Goal: Task Accomplishment & Management: Use online tool/utility

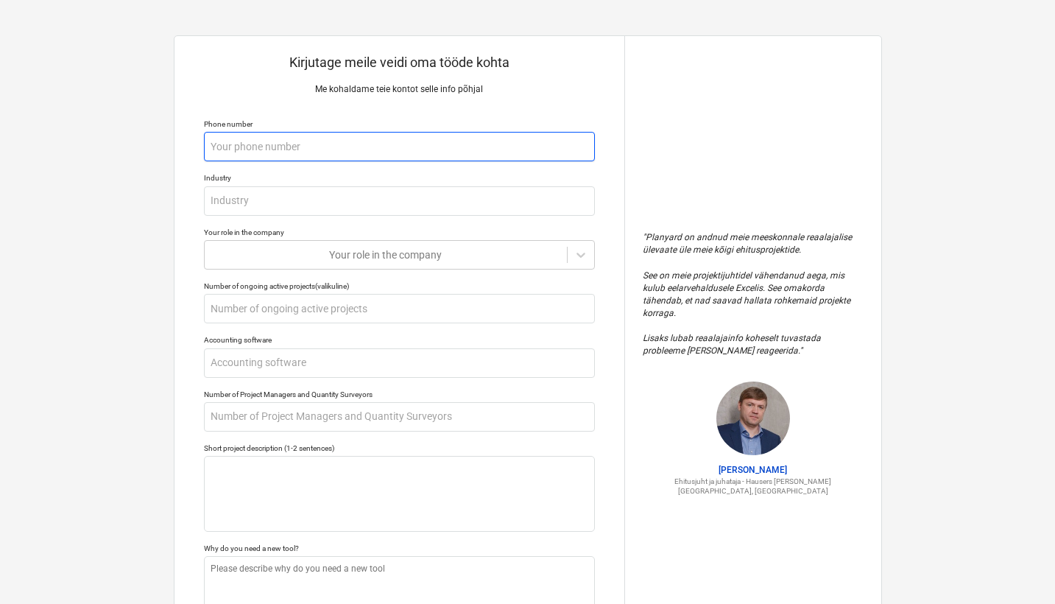
click at [336, 155] on input "text" at bounding box center [399, 146] width 391 height 29
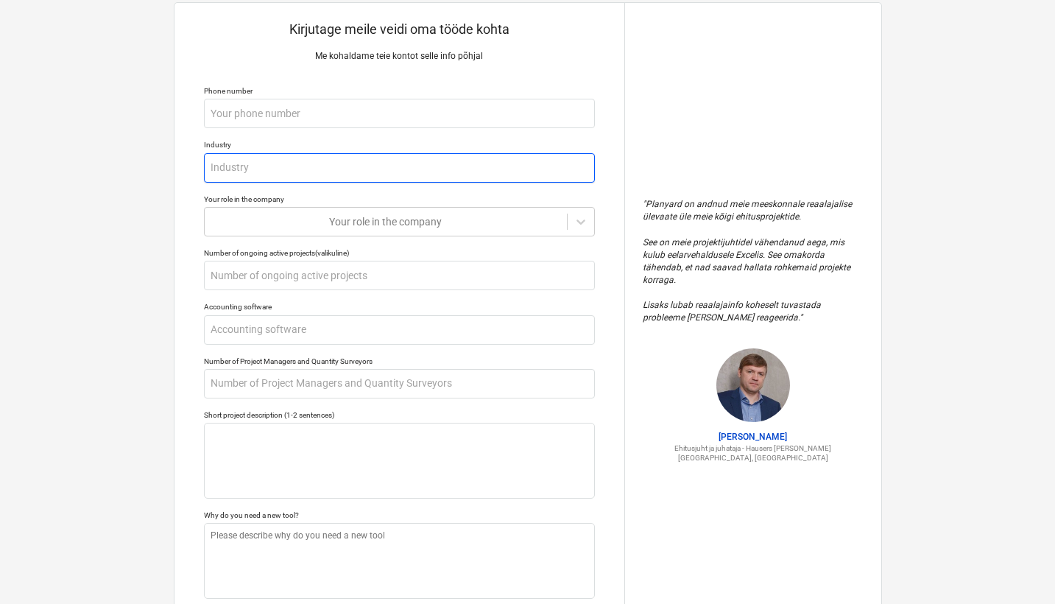
click at [332, 170] on input "text" at bounding box center [399, 167] width 391 height 29
type textarea "x"
type input "K"
type textarea "x"
type input "Ka"
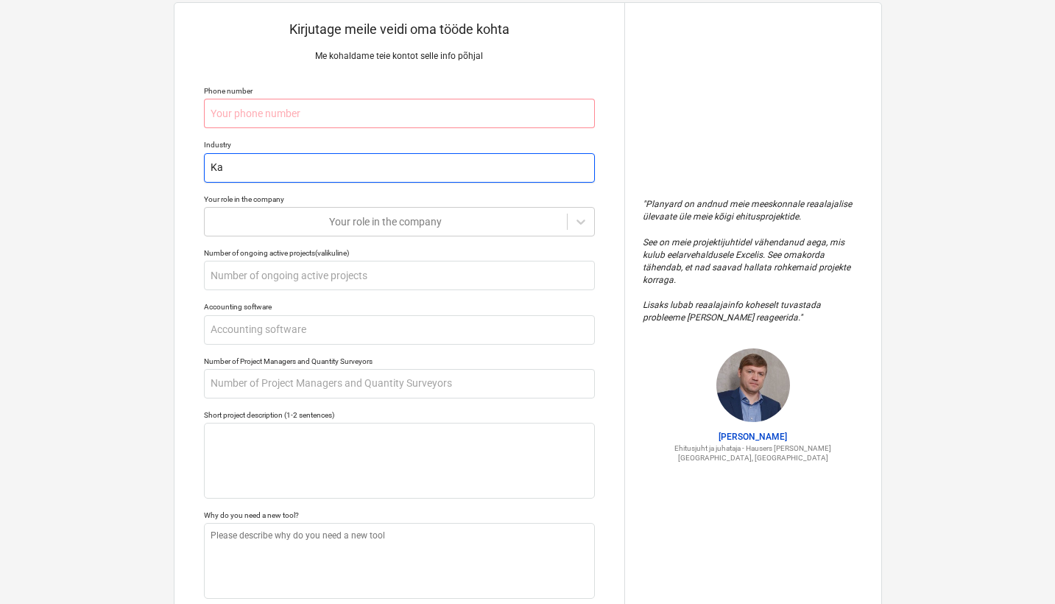
type textarea "x"
type input "Kae"
type textarea "x"
type input "Kaev"
type textarea "x"
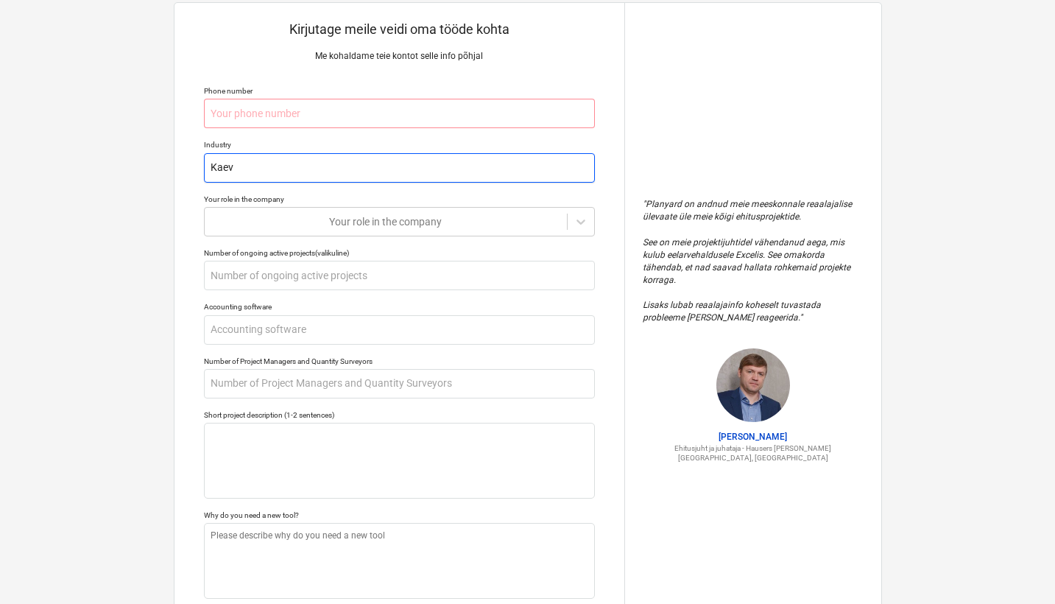
type input "Kaeve"
type textarea "x"
type input "Kaevet"
type textarea "x"
type input "Kaevetö"
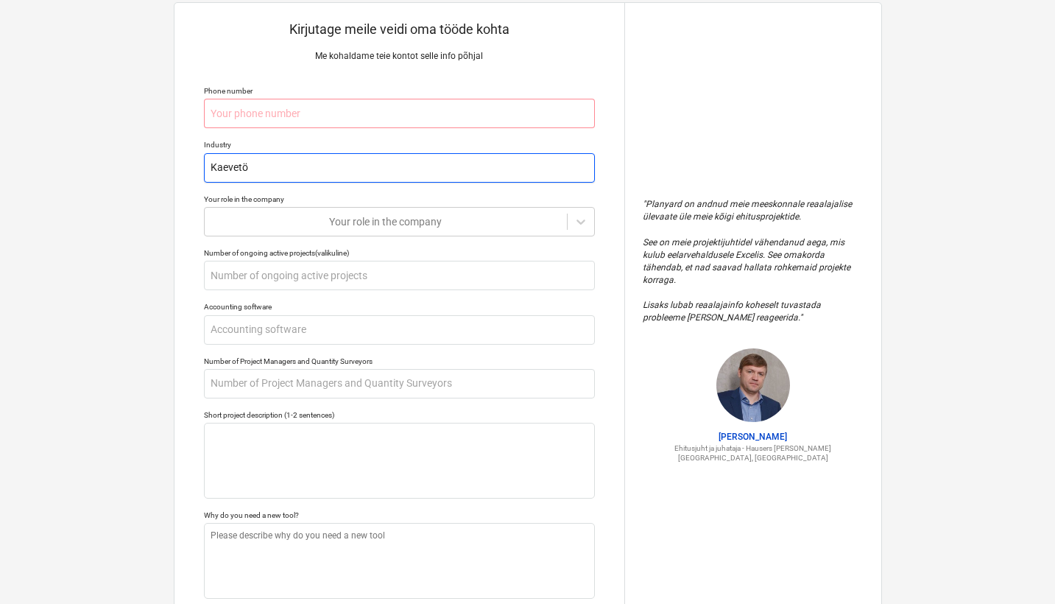
type textarea "x"
type input "Kaevetöö"
type textarea "x"
type input "Kaevetööd"
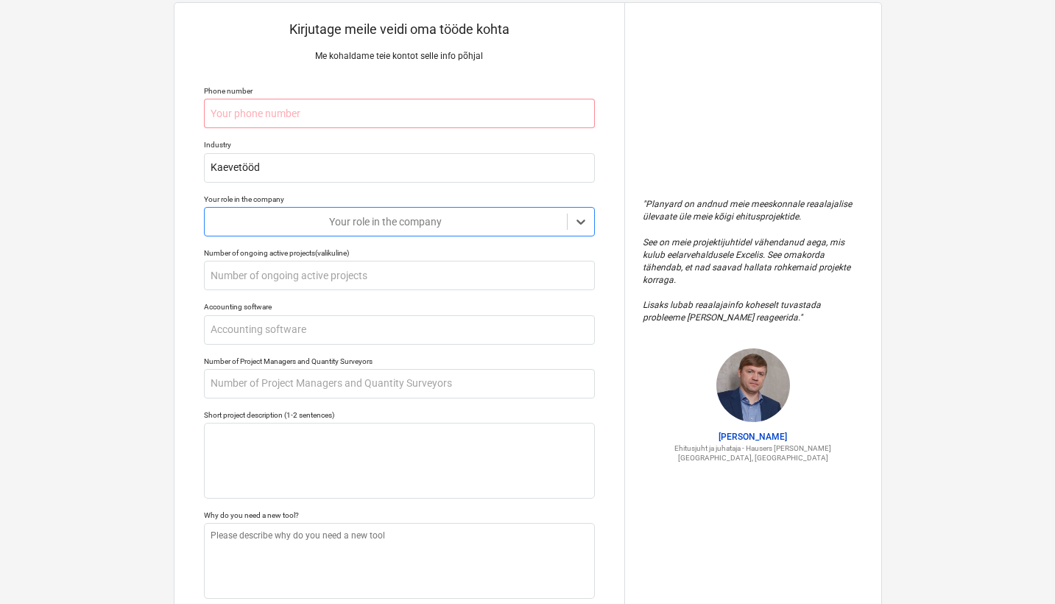
click at [368, 224] on div "Your role in the company" at bounding box center [385, 222] width 347 height 12
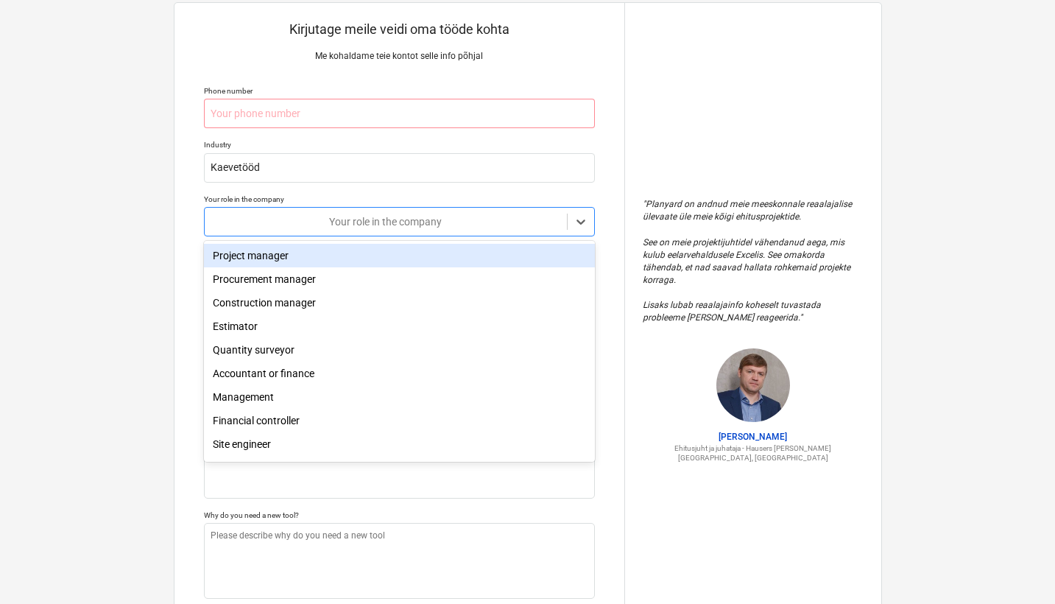
click at [344, 263] on div "Project manager" at bounding box center [399, 256] width 391 height 24
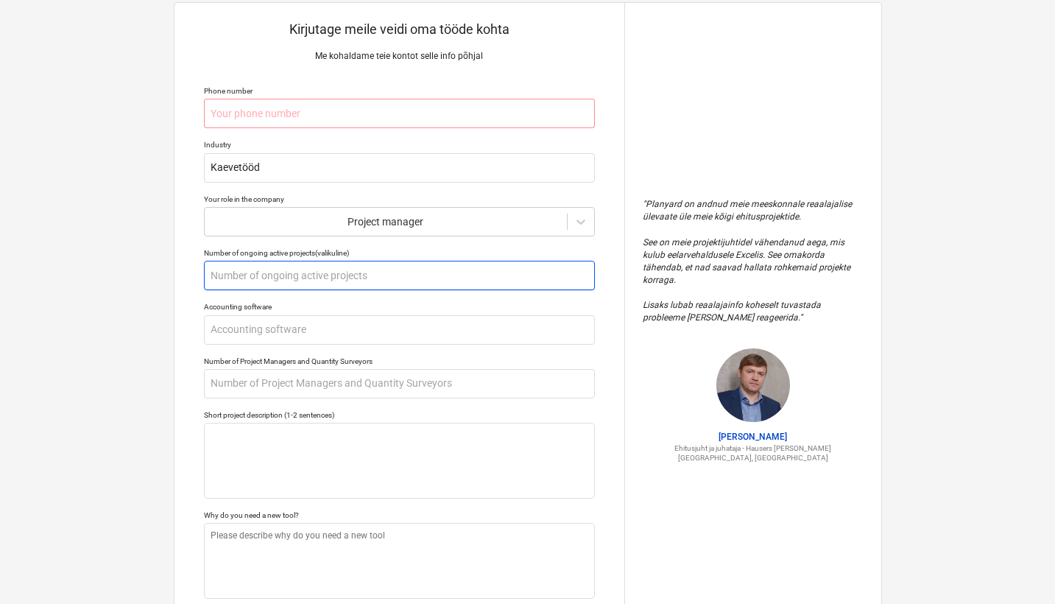
click at [381, 276] on input "text" at bounding box center [399, 275] width 391 height 29
type textarea "x"
type input "3"
type textarea "x"
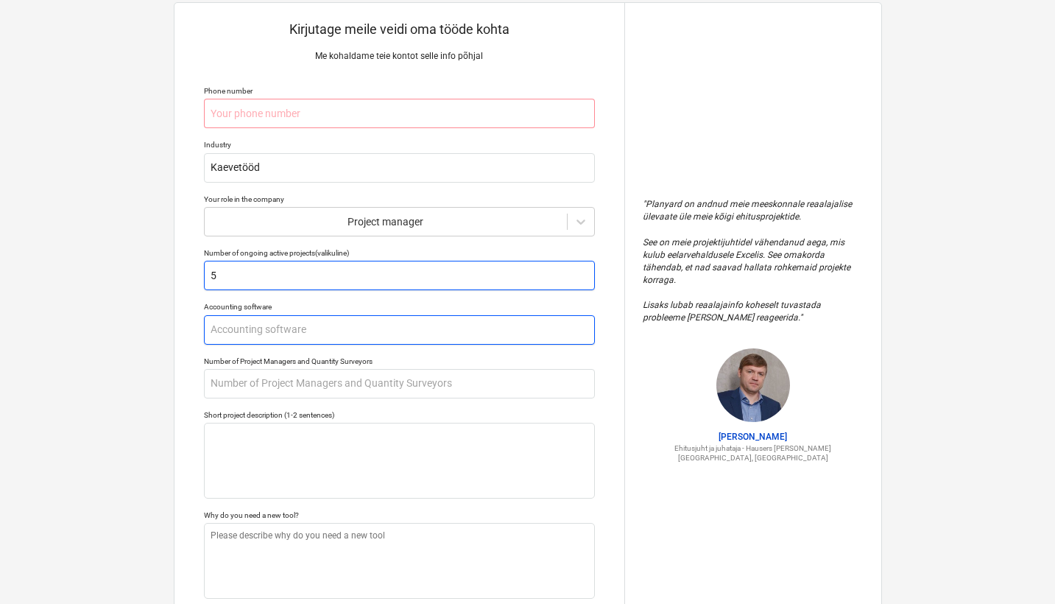
type input "5"
click at [365, 328] on input "text" at bounding box center [399, 329] width 391 height 29
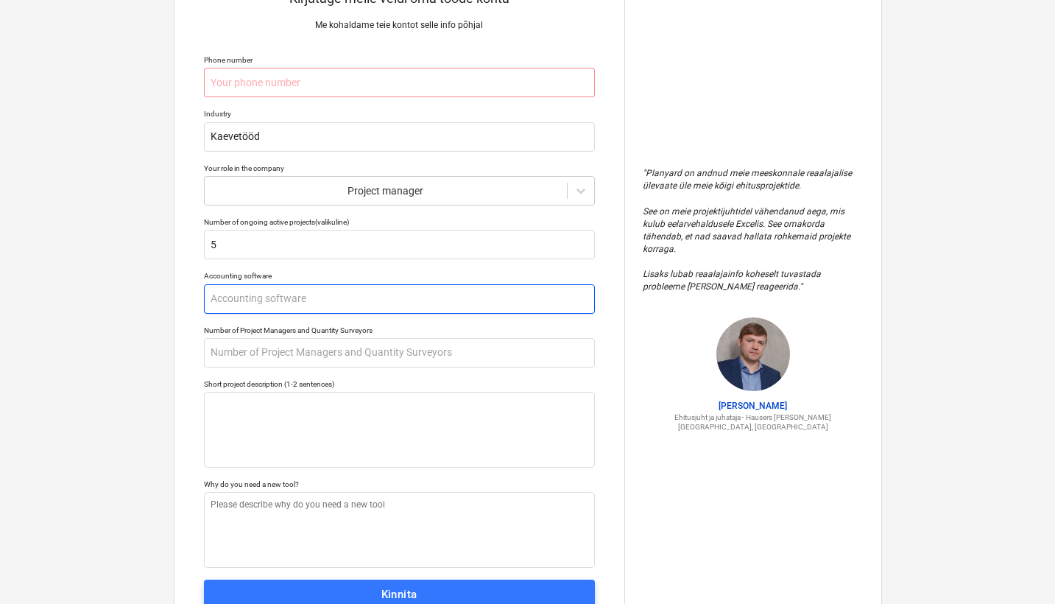
scroll to position [65, 0]
type textarea "x"
type input "E"
type textarea "x"
type input "En"
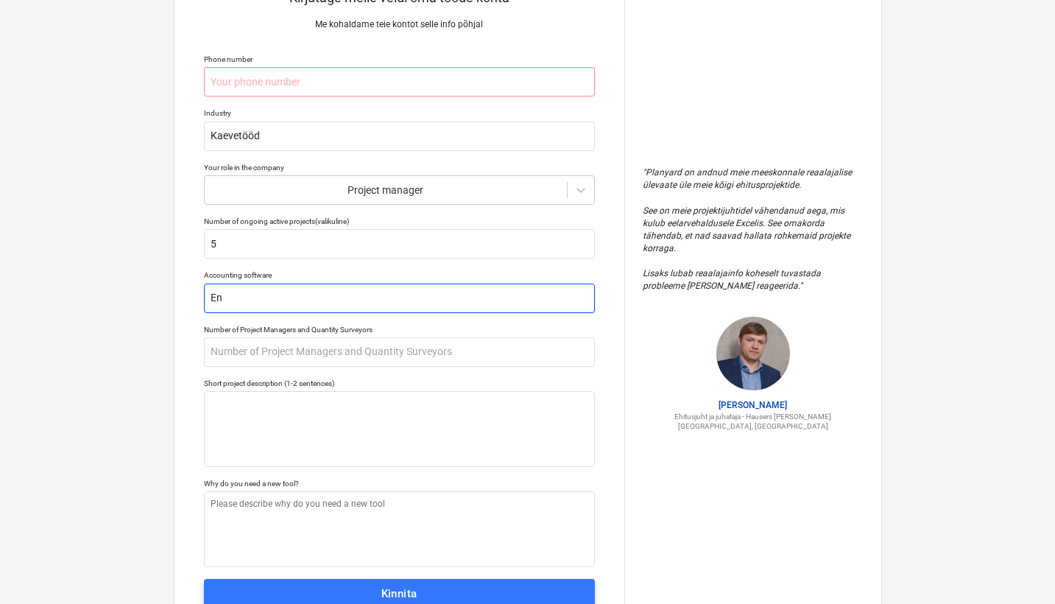
type textarea "x"
type input "Env"
type textarea "x"
type input "Envo"
type textarea "x"
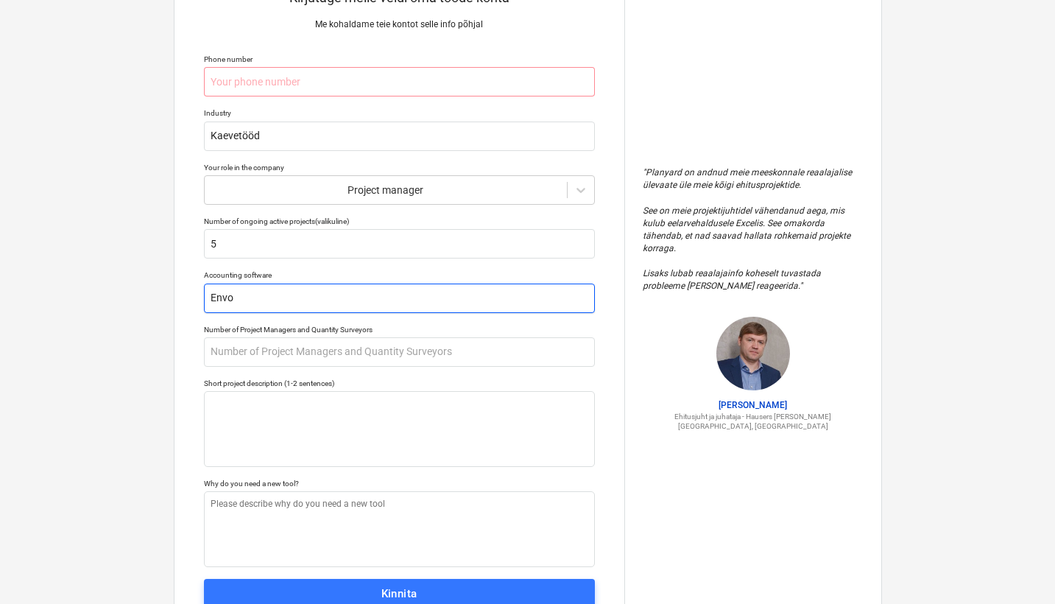
type input "Envoi"
type textarea "x"
type input "Envoic"
type textarea "x"
type input "Envoice"
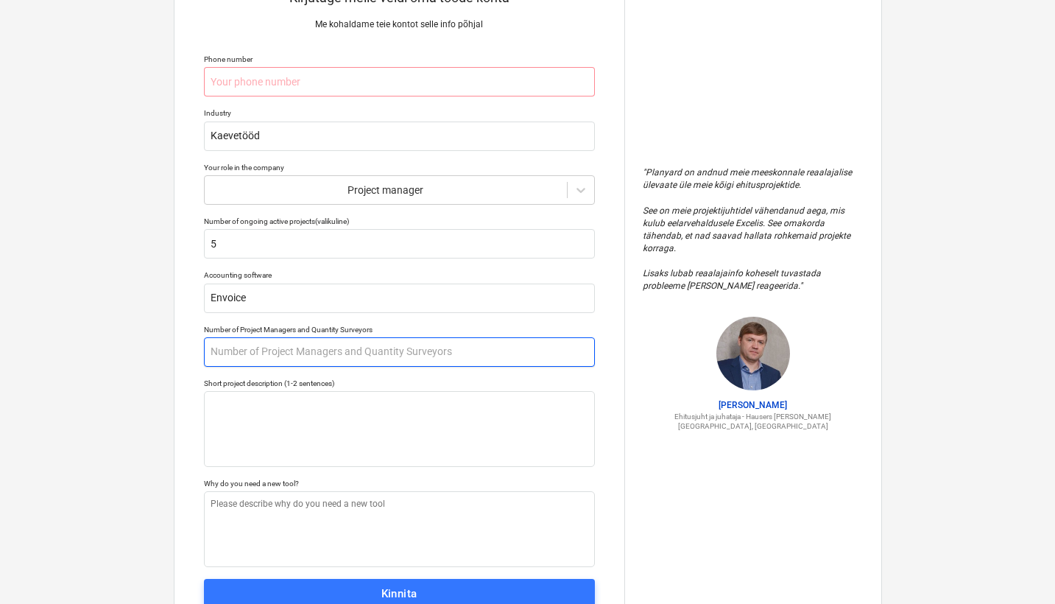
scroll to position [106, 0]
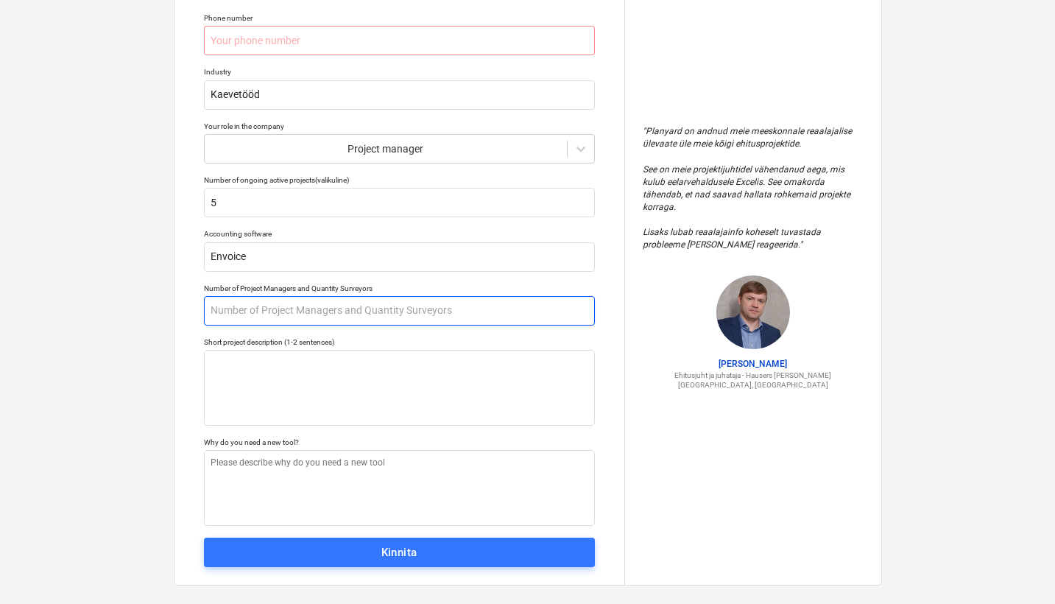
type textarea "x"
type input "2"
type textarea "x"
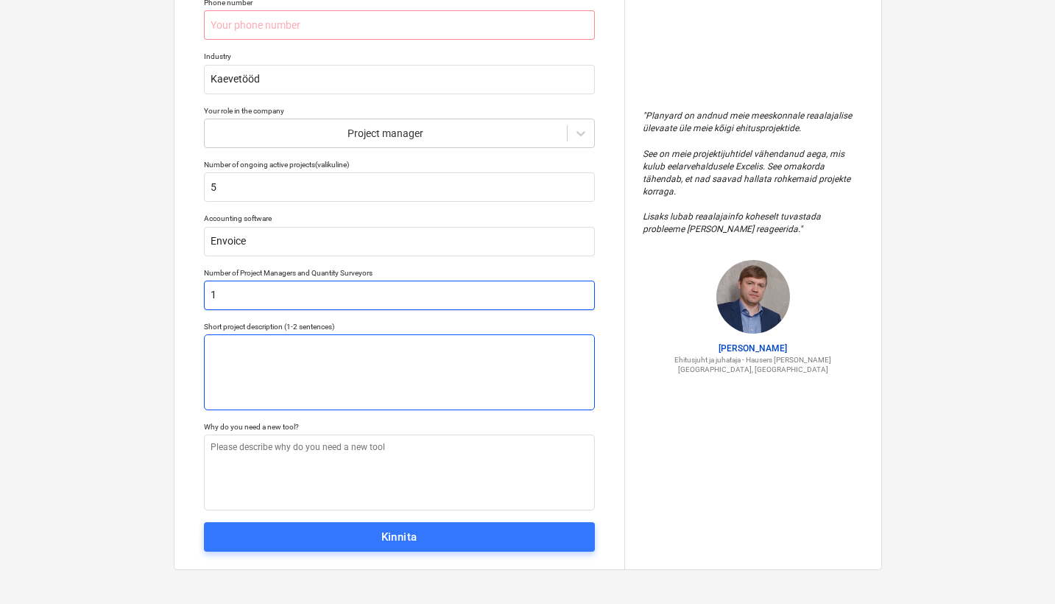
type input "1"
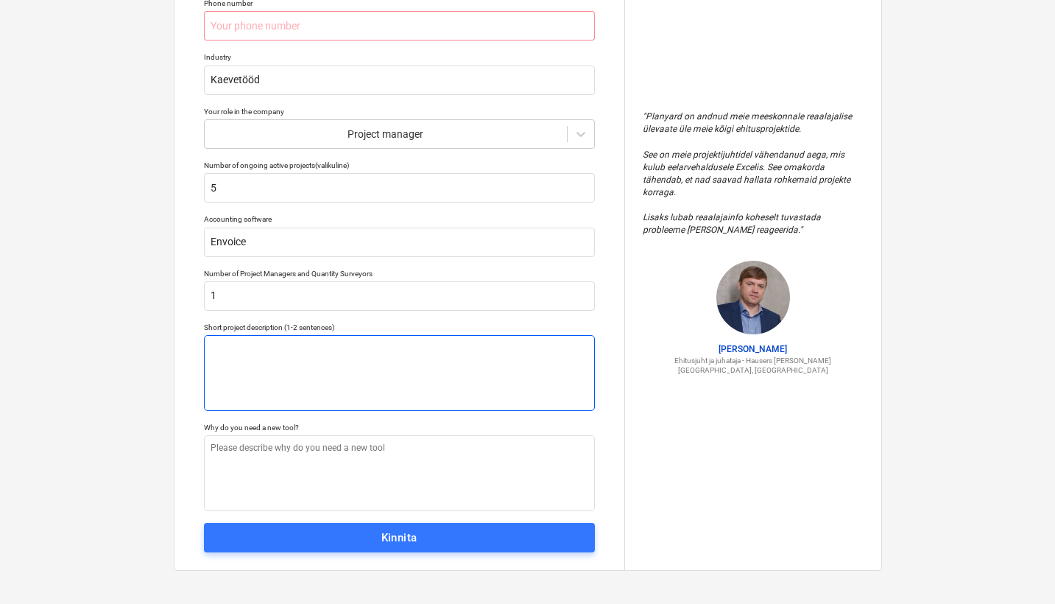
click at [376, 358] on textarea at bounding box center [399, 373] width 391 height 76
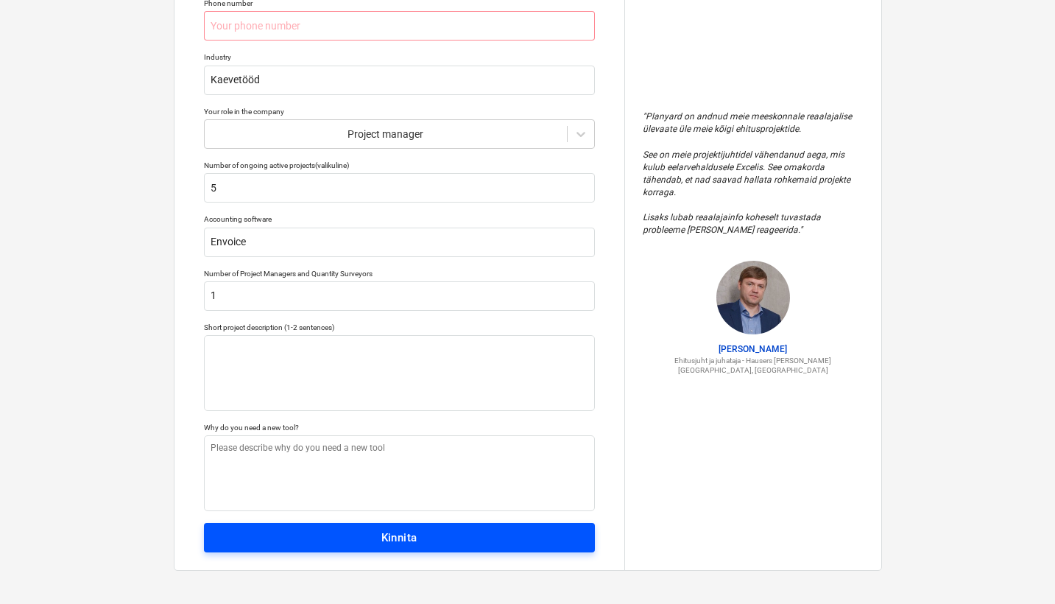
click at [397, 536] on div "Kinnita" at bounding box center [399, 537] width 36 height 19
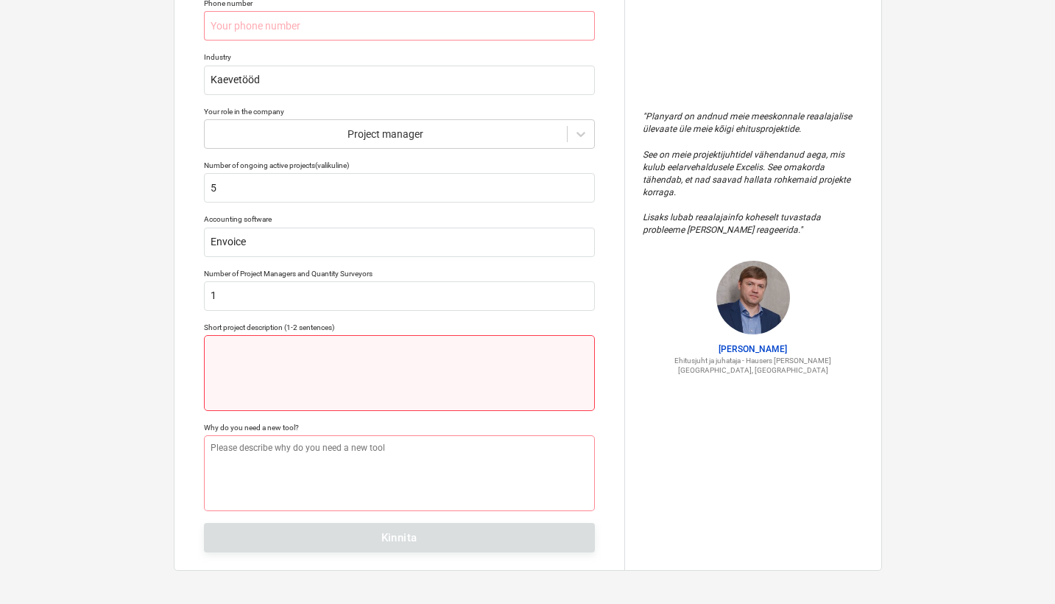
click at [340, 340] on textarea at bounding box center [399, 373] width 391 height 76
type textarea "x"
type textarea "E"
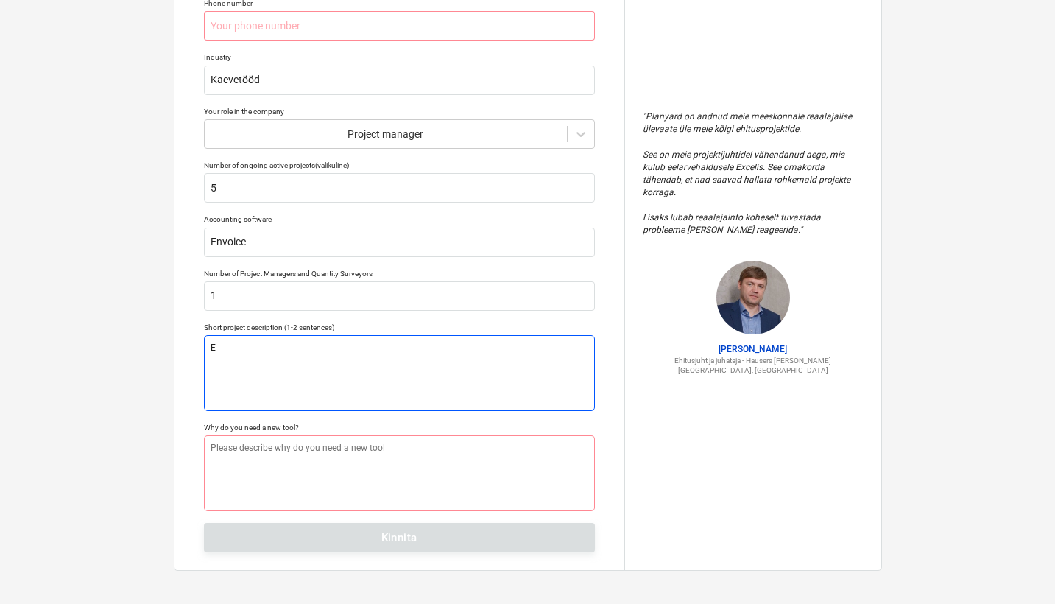
type textarea "x"
type textarea "Et"
type textarea "x"
type textarea "Ett"
type textarea "x"
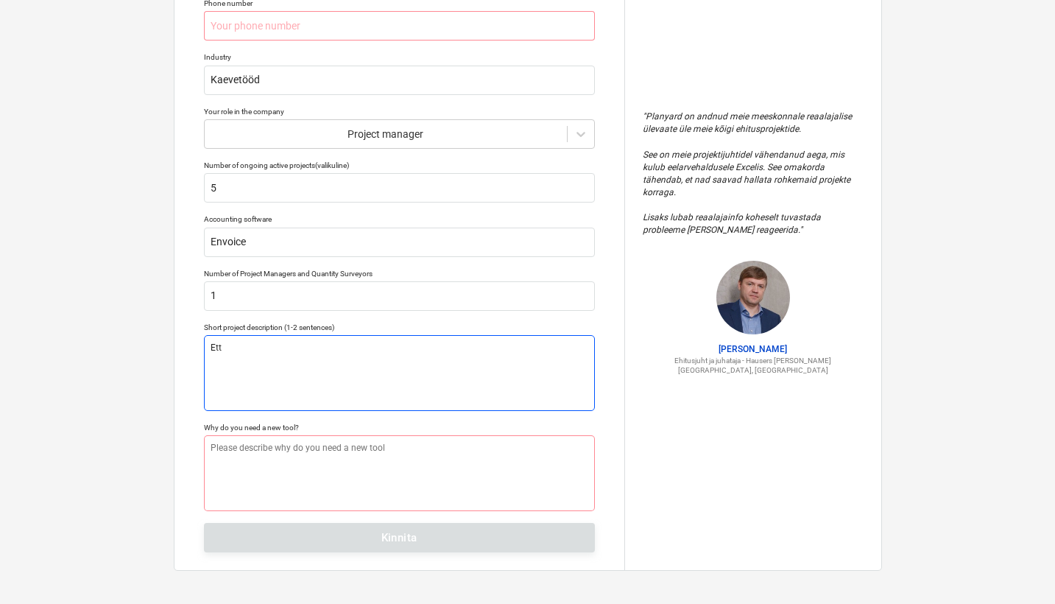
type textarea "Ette"
type textarea "x"
type textarea "Ettev"
type textarea "x"
type textarea "Ettevõ"
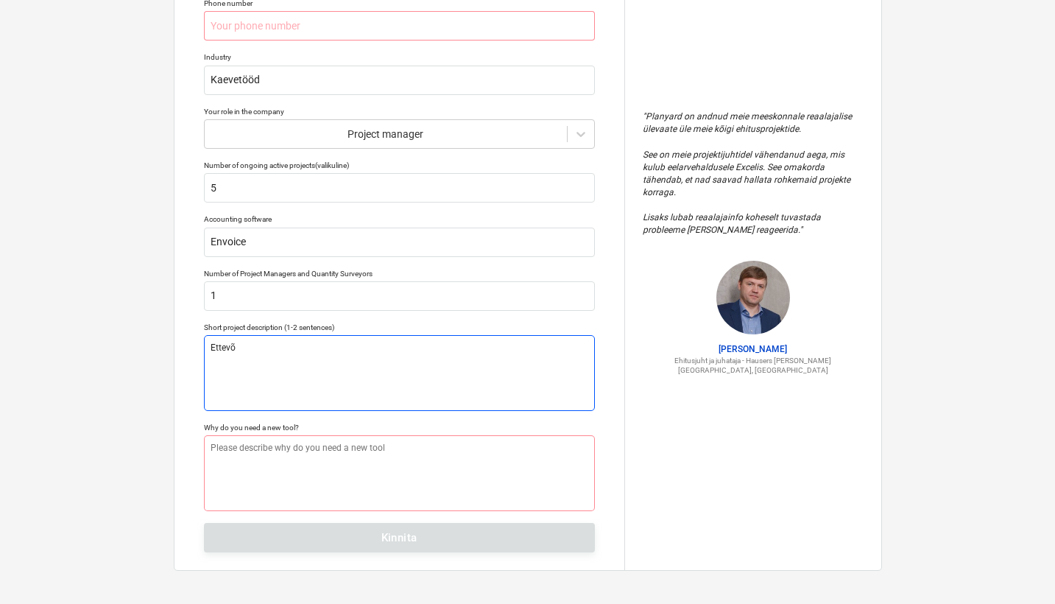
type textarea "x"
type textarea "Ettevõt"
type textarea "x"
type textarea "Ettevõtt"
type textarea "x"
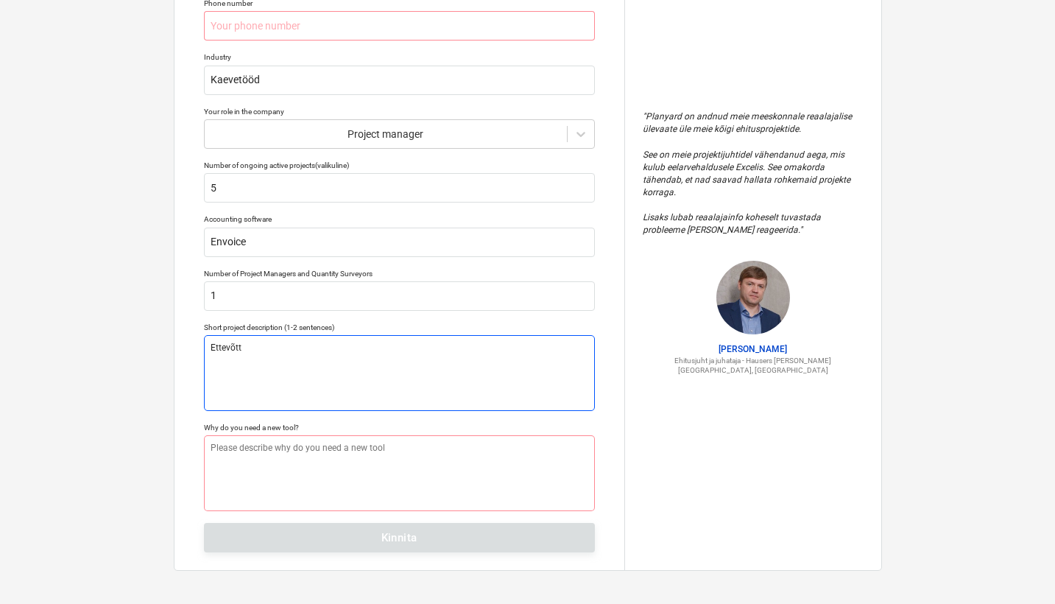
type textarea "Ettevõtte"
type textarea "x"
type textarea "Ettevõtte"
type textarea "x"
type textarea "Ettevõtte o"
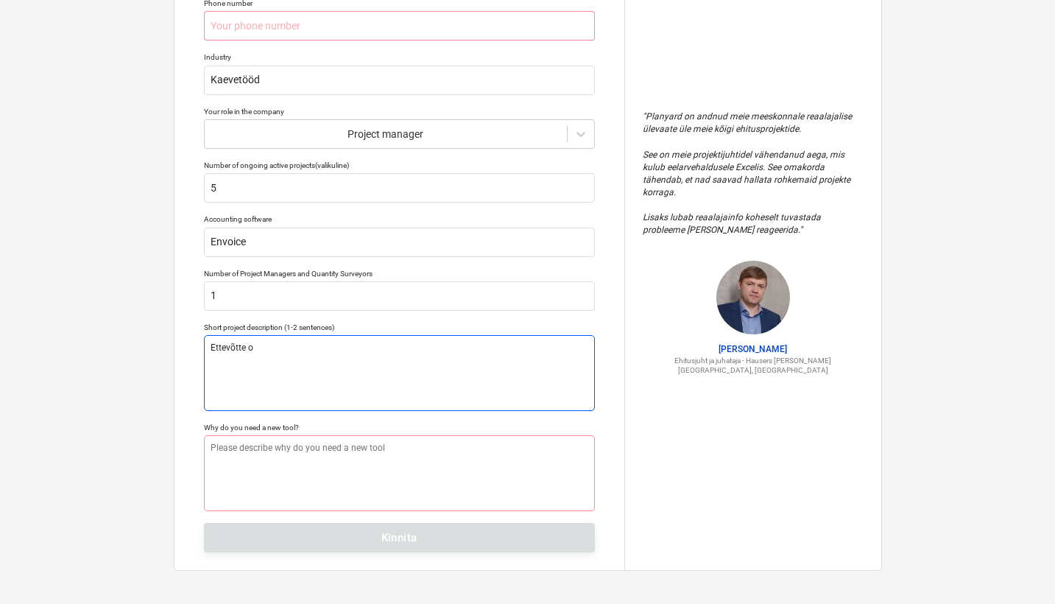
type textarea "x"
type textarea "Ettevõtte on"
type textarea "x"
type textarea "Ettevõtte on"
type textarea "x"
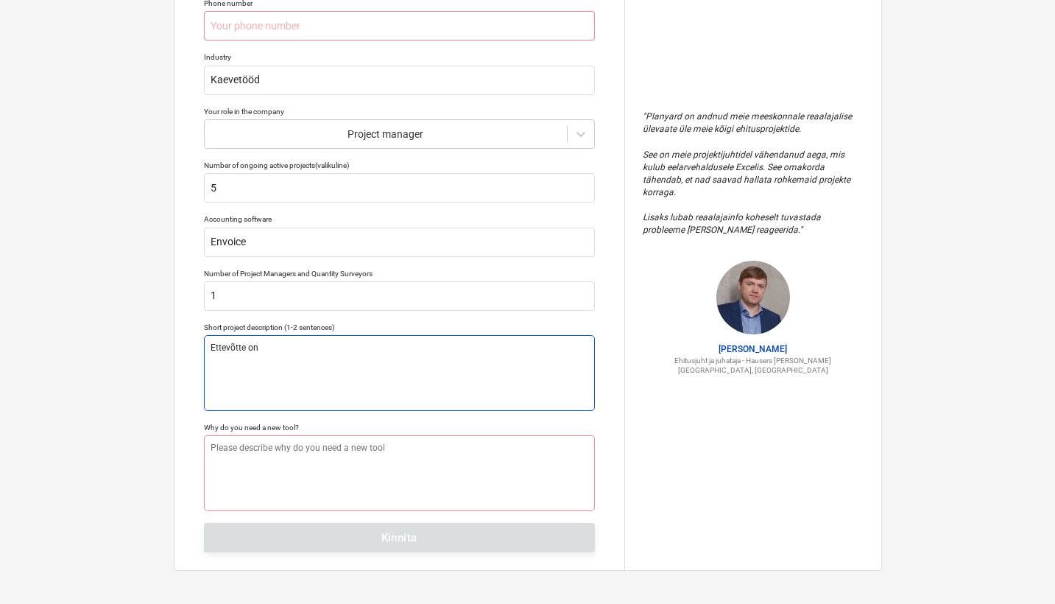
type textarea "Ettevõtte on k"
type textarea "x"
type textarea "Ettevõtte on ku"
type textarea "x"
type textarea "Ettevõtte on kus"
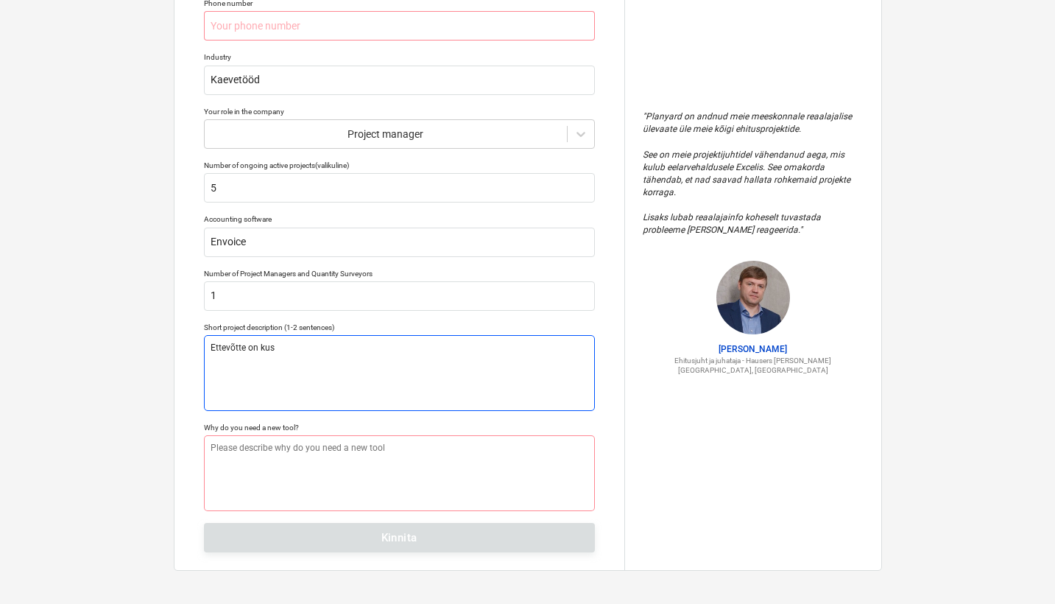
type textarea "x"
type textarea "Ettevõtte on ku"
type textarea "x"
type textarea "Ettevõtte on kut"
type textarea "x"
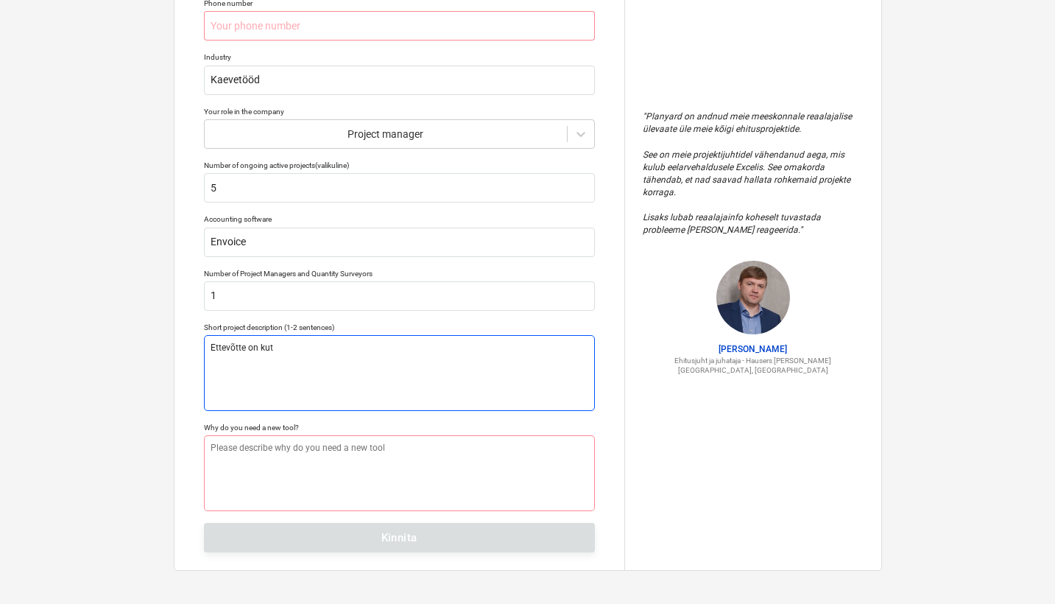
type textarea "Ettevõtte on kuts"
type textarea "x"
type textarea "Ettevõtte on kutsu"
type textarea "x"
type textarea "Ettevõtte on kutsut"
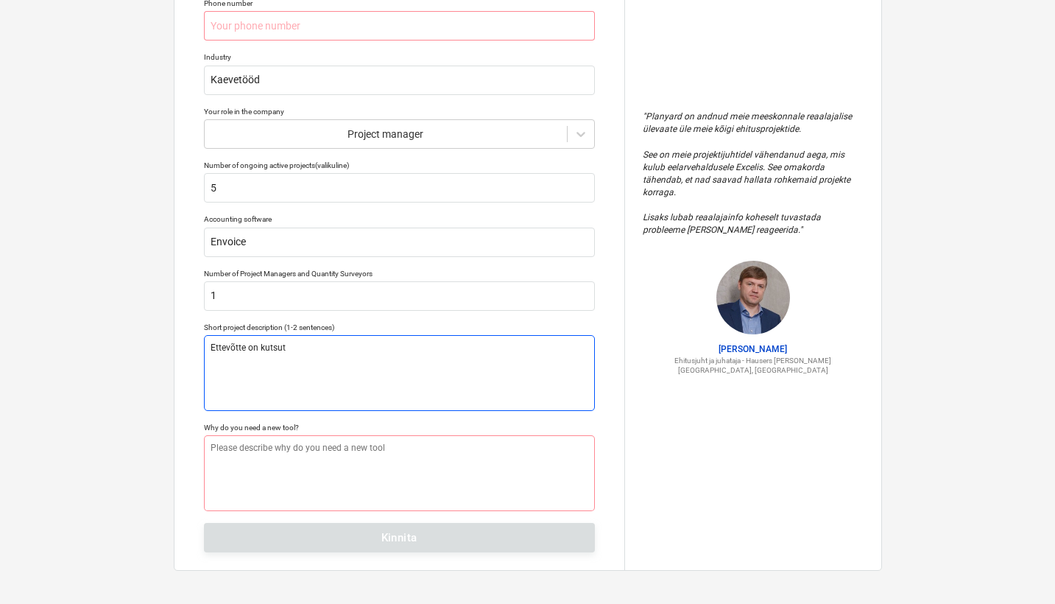
type textarea "x"
type textarea "Ettevõtte on kutsutu"
type textarea "x"
type textarea "Ettevõtte on kutsutud"
type textarea "x"
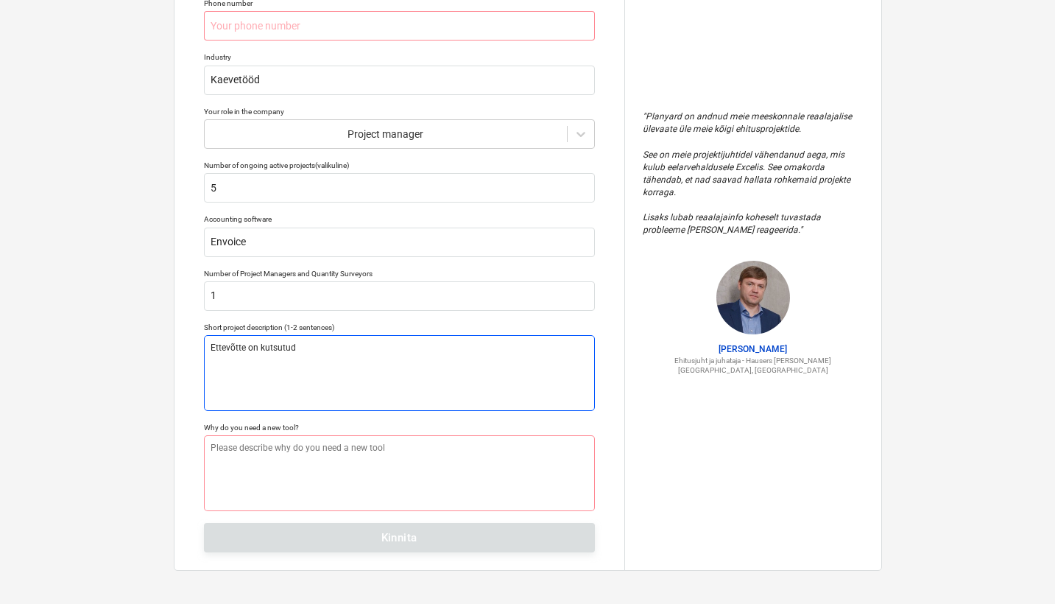
type textarea "Ettevõtte on kutsutud"
type textarea "x"
type textarea "Ettevõtte on kutsutud e"
type textarea "x"
type textarea "Ettevõtte on kutsutud el"
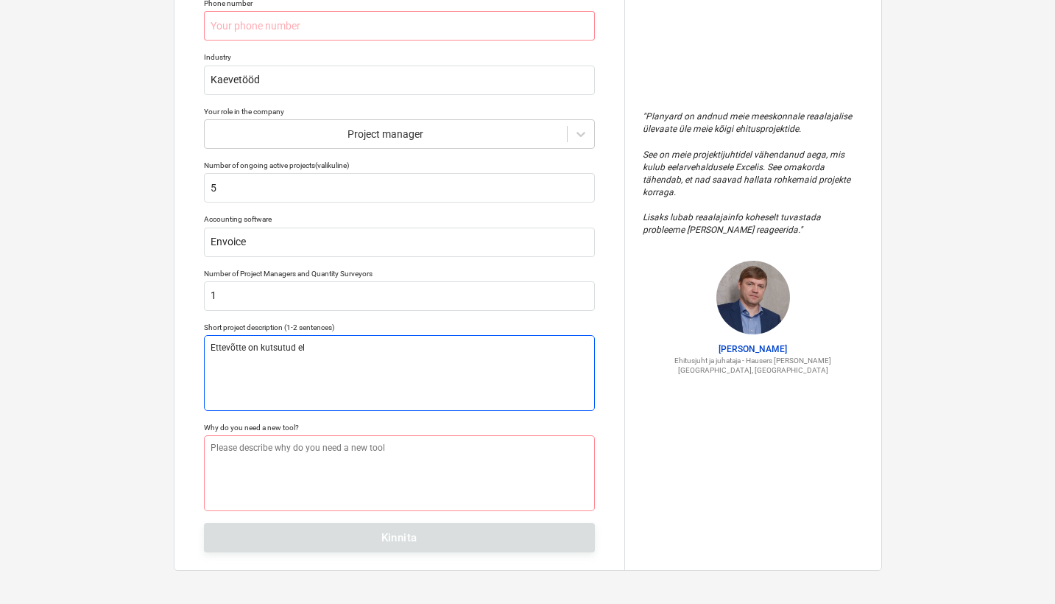
type textarea "x"
type textarea "Ettevõtte on kutsutud ell"
type textarea "x"
type textarea "Ettevõtte on kutsutud elle"
type textarea "x"
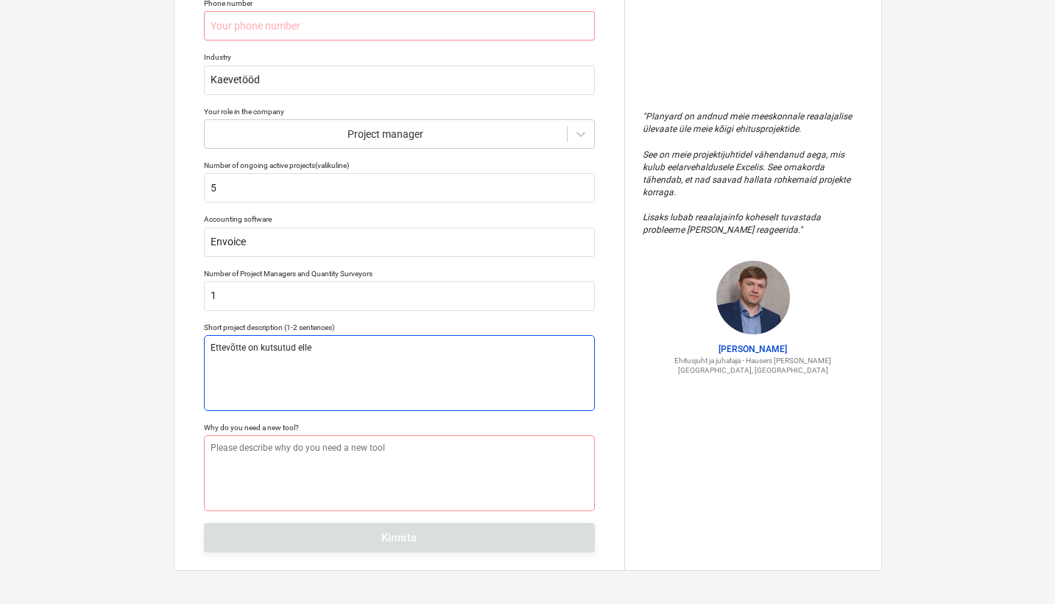
type textarea "Ettevõtte on kutsutud elleu"
type textarea "x"
type textarea "Ettevõtte on kutsutud elle"
type textarea "x"
type textarea "Ettevõtte on kutsutud ell"
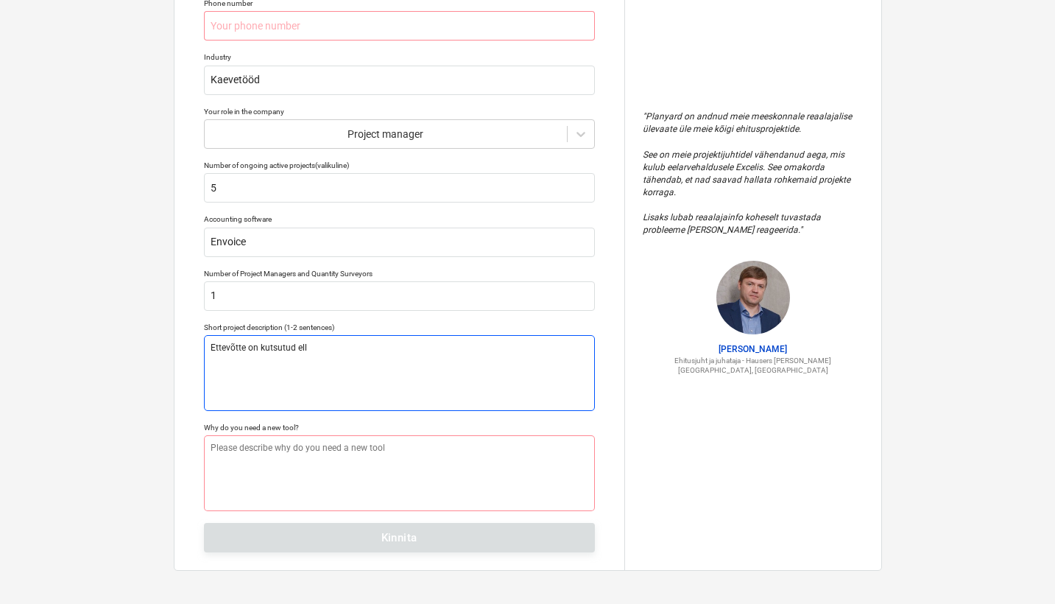
type textarea "x"
type textarea "Ettevõtte on kutsutud ellu"
type textarea "x"
type textarea "Ettevõtte on kutsutud ellu"
type textarea "x"
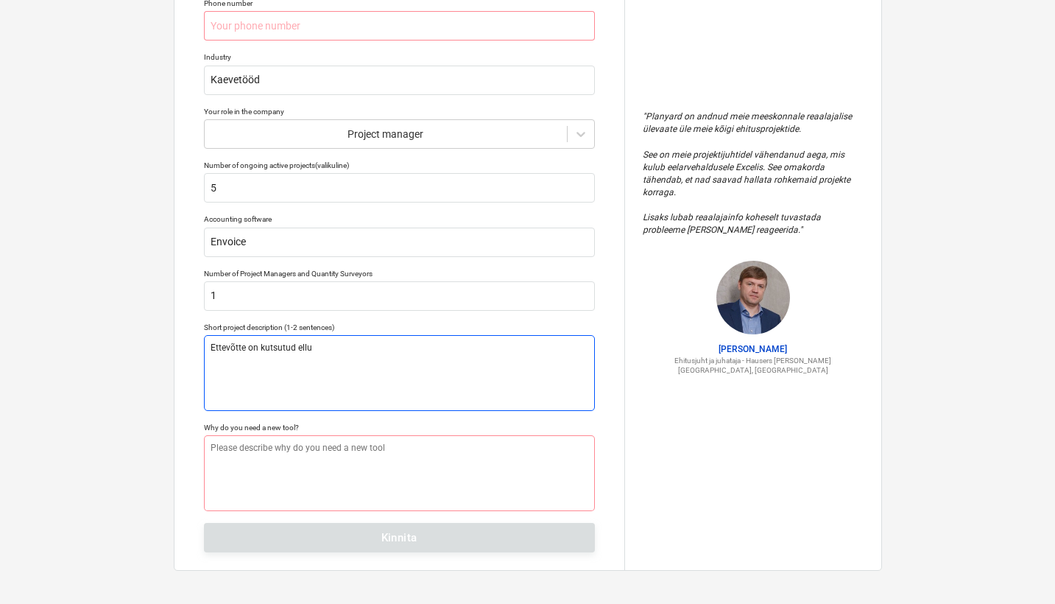
type textarea "Ettevõtte on kutsutud ellu T"
type textarea "x"
type textarea "Ettevõtte on kutsutud ellu Th"
type textarea "x"
type textarea "Ettevõtte on kutsutud ellu Thö"
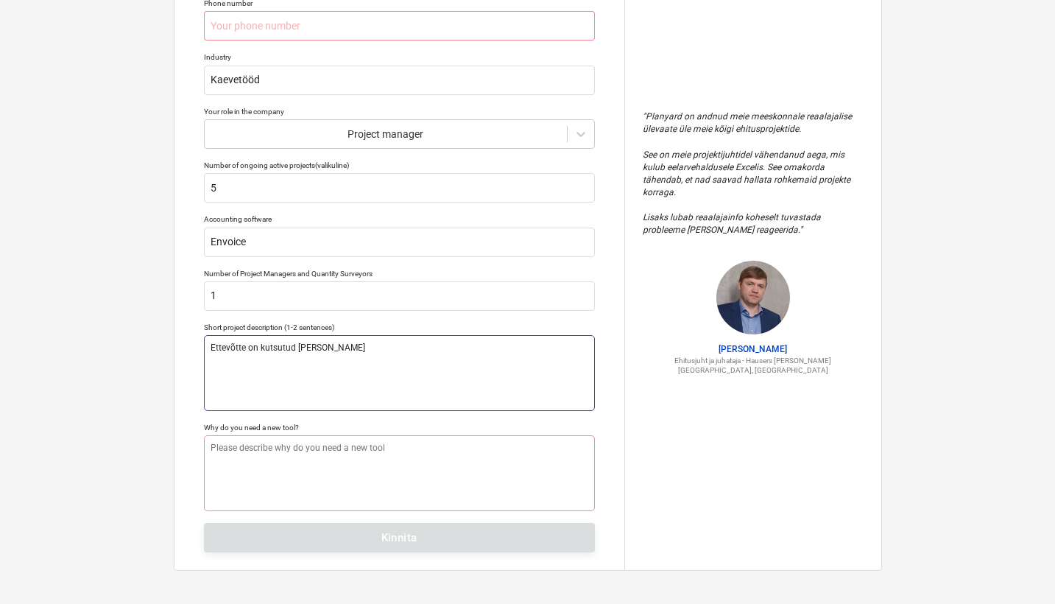
type textarea "x"
type textarea "Ettevõtte on kutsutud ellu Thör"
type textarea "x"
type textarea "Ettevõtte on kutsutud ellu Thörn"
type textarea "x"
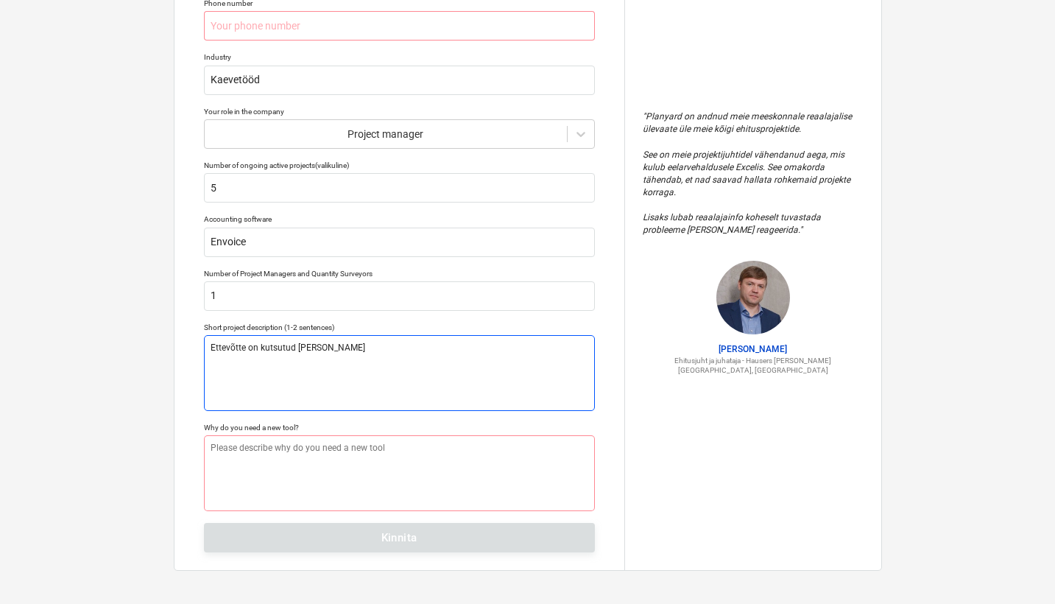
type textarea "Ettevõtte on kutsutud ellu Thörn"
type textarea "x"
type textarea "Ettevõtte on kutsutud ellu Thörn H"
type textarea "x"
type textarea "Ettevõtte on kutsutud ellu Thörn Ho"
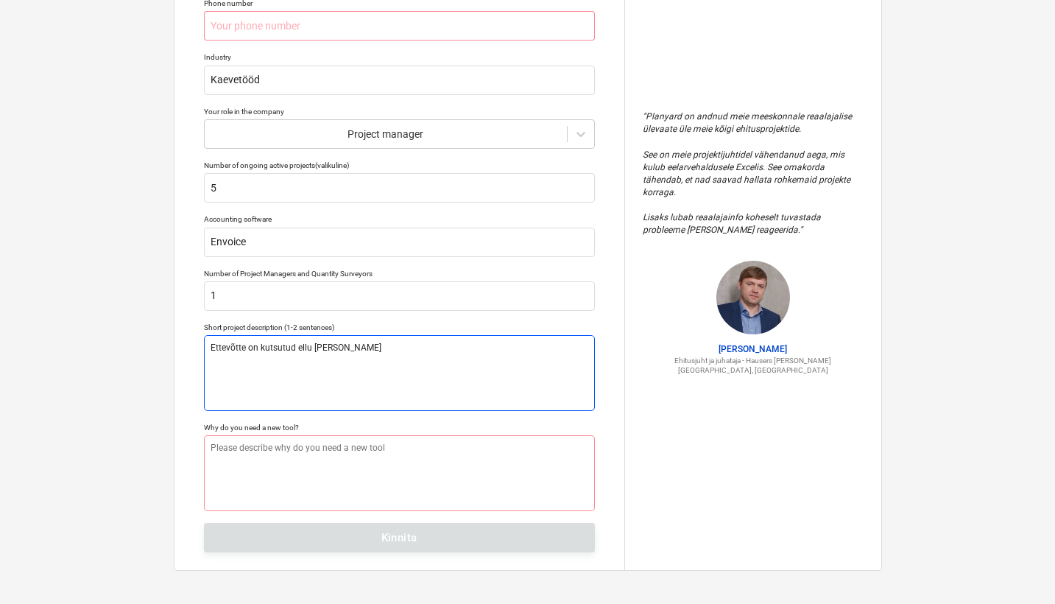
type textarea "x"
type textarea "Ettevõtte on kutsutud ellu Thörn Hou"
type textarea "x"
type textarea "Ettevõtte on kutsutud ellu Thörn Hous"
type textarea "x"
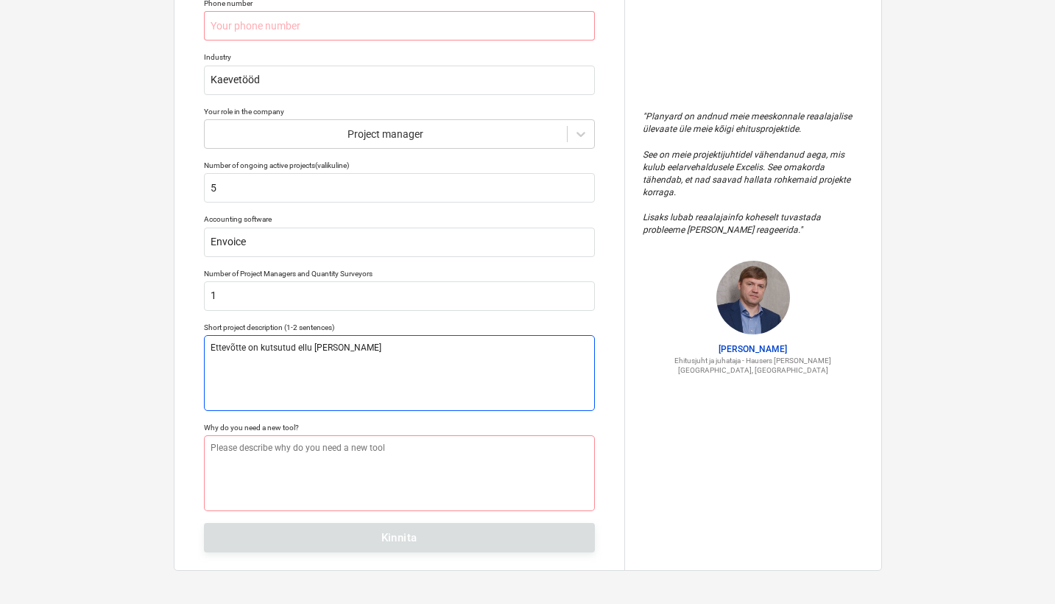
type textarea "Ettevõtte on kutsutud ellu Thörn House"
type textarea "x"
type textarea "Ettevõtte on kutsutud ellu Thörn Houses"
type textarea "x"
type textarea "Ettevõtte on kutsutud ellu Thörn Houses"
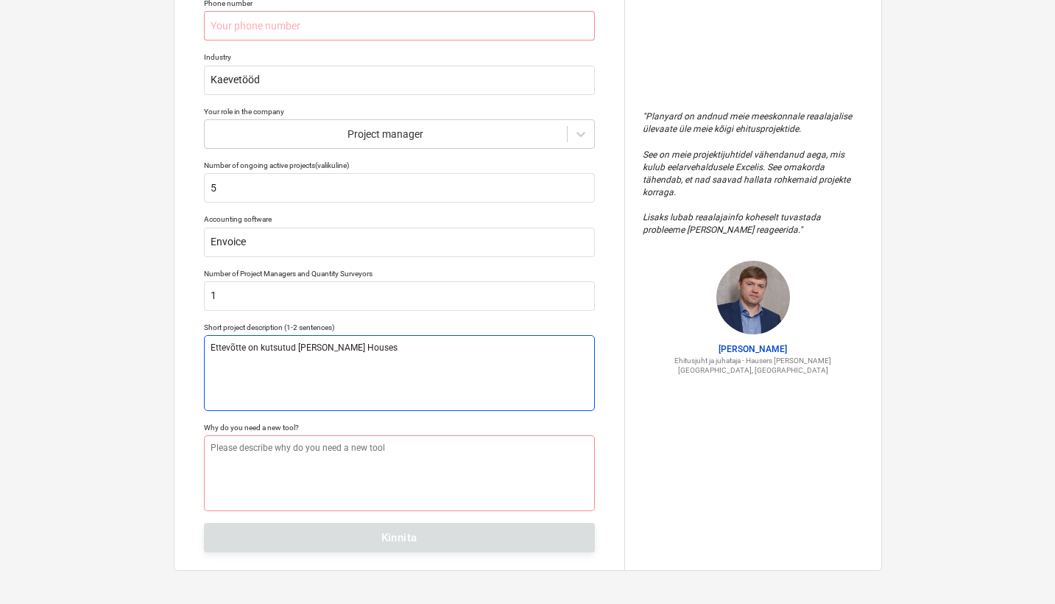
type textarea "x"
type textarea "Ettevõtte on kutsutud ellu Thörn Houses O"
type textarea "x"
type textarea "Ettevõtte on kutsutud ellu Thörn Houses Oü"
type textarea "x"
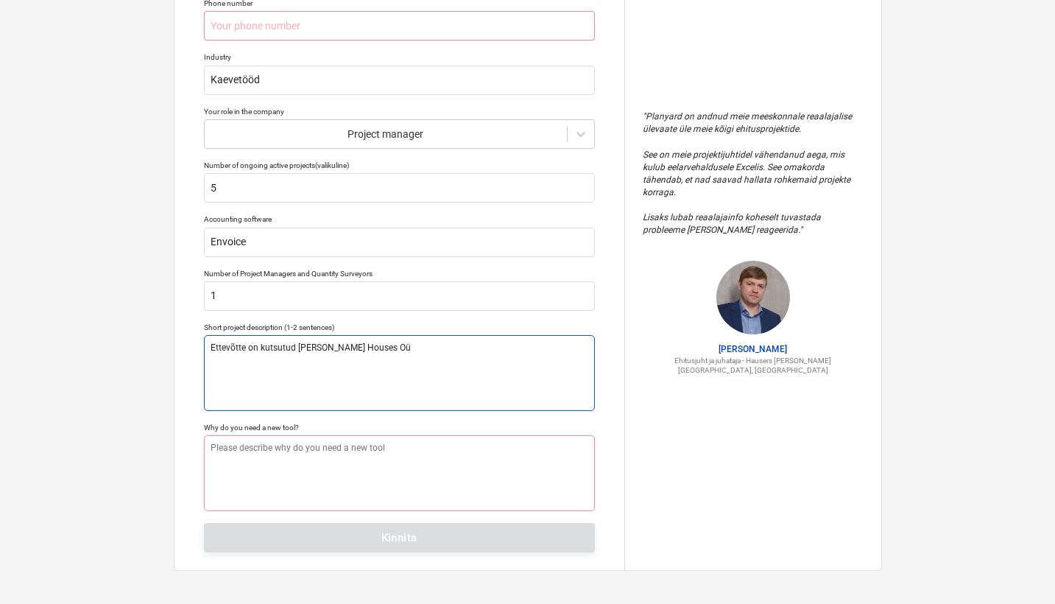
type textarea "Ettevõtte on kutsutud ellu Thörn Houses Oü"
type textarea "x"
type textarea "Ettevõtte on kutsutud ellu Thörn Houses Oü i"
type textarea "x"
type textarea "Ettevõtte on kutsutud ellu Thörn Houses Oü in"
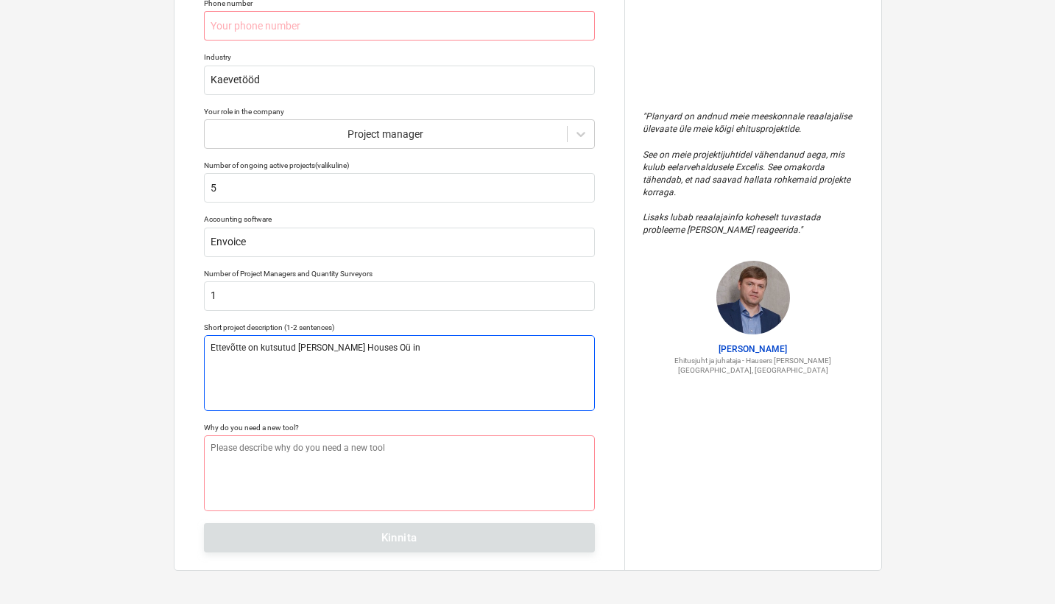
type textarea "x"
type textarea "Ettevõtte on kutsutud ellu Thörn Houses Oü inf"
type textarea "x"
type textarea "Ettevõtte on kutsutud ellu Thörn Houses Oü infr"
type textarea "x"
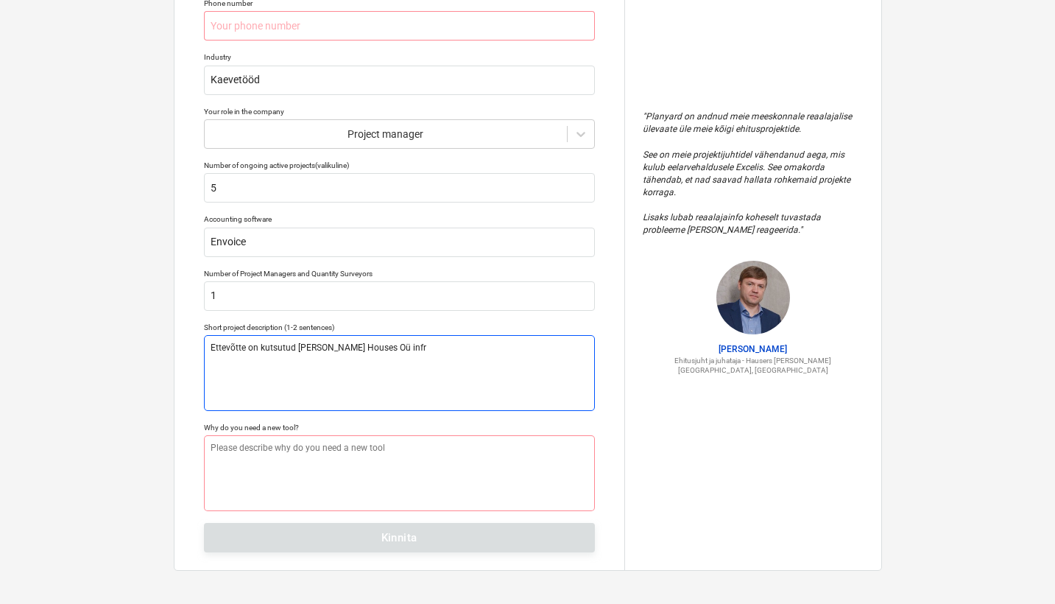
type textarea "Ettevõtte on kutsutud ellu Thörn Houses Oü infra"
type textarea "x"
type textarea "Ettevõtte on kutsutud ellu Thörn Houses Oü infra"
type textarea "x"
type textarea "Ettevõtte on kutsutud ellu Thörn Houses Oü infra t"
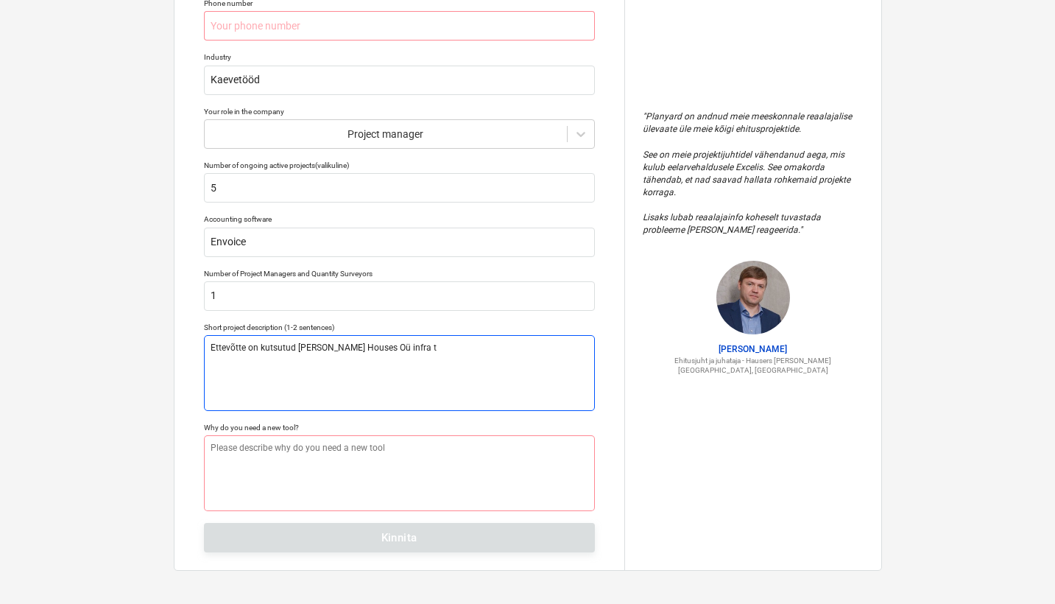
type textarea "x"
type textarea "Ettevõtte on kutsutud ellu Thörn Houses Oü infra te"
type textarea "x"
type textarea "Ettevõtte on kutsutud ellu Thörn Houses Oü infra tel"
type textarea "x"
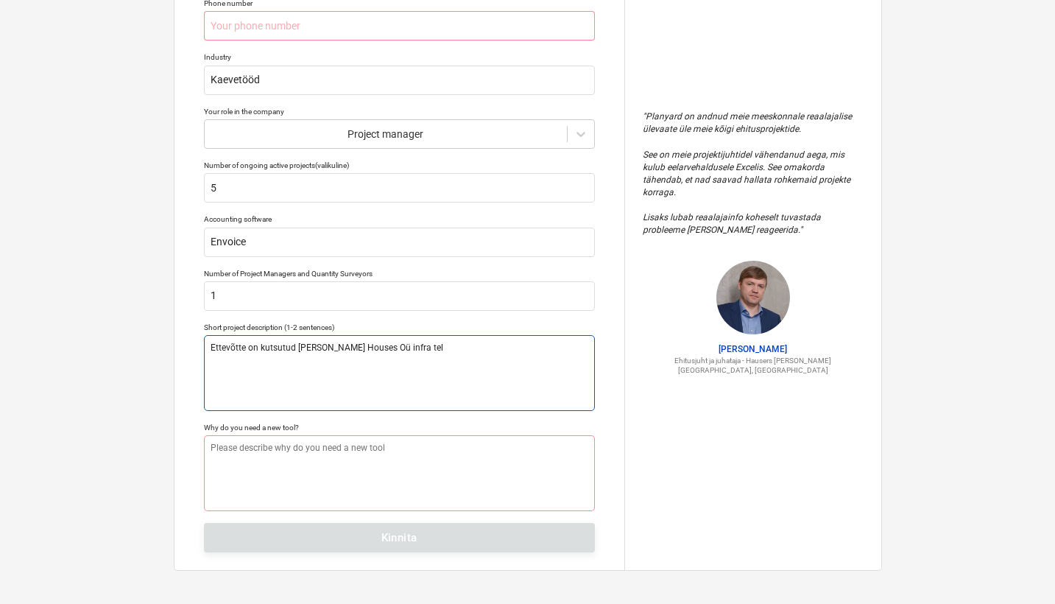
type textarea "Ettevõtte on kutsutud ellu Thörn Houses Oü infra tell"
type textarea "x"
type textarea "Ettevõtte on kutsutud ellu Thörn Houses Oü infra telli"
type textarea "x"
type textarea "Ettevõtte on kutsutud ellu Thörn Houses Oü infra tellim"
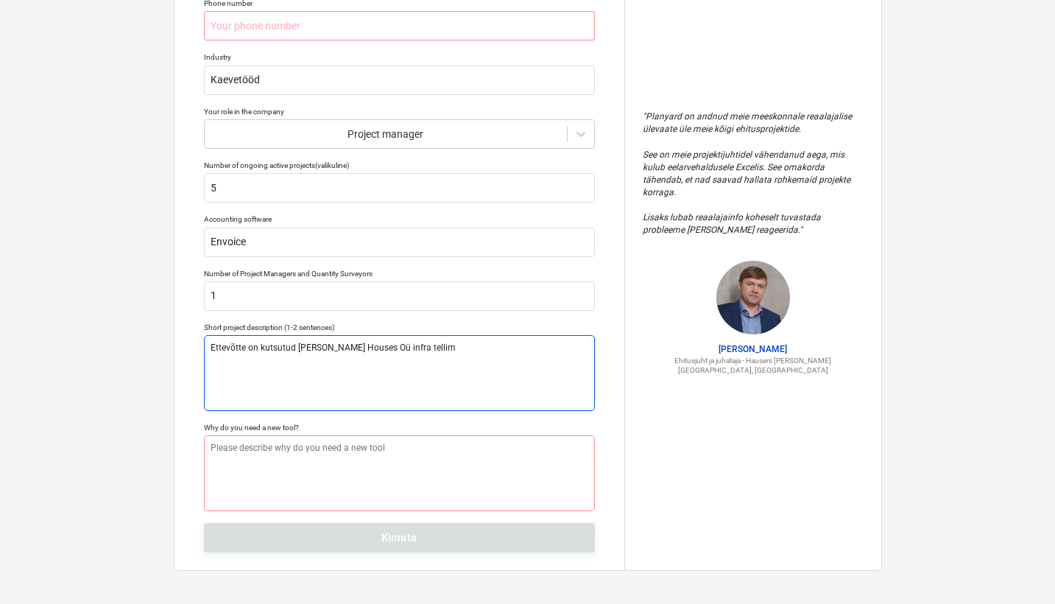
type textarea "x"
type textarea "Ettevõtte on kutsutud ellu Thörn Houses Oü infra tellimu"
type textarea "x"
type textarea "Ettevõtte on kutsutud ellu Thörn Houses Oü infra tellimus"
type textarea "x"
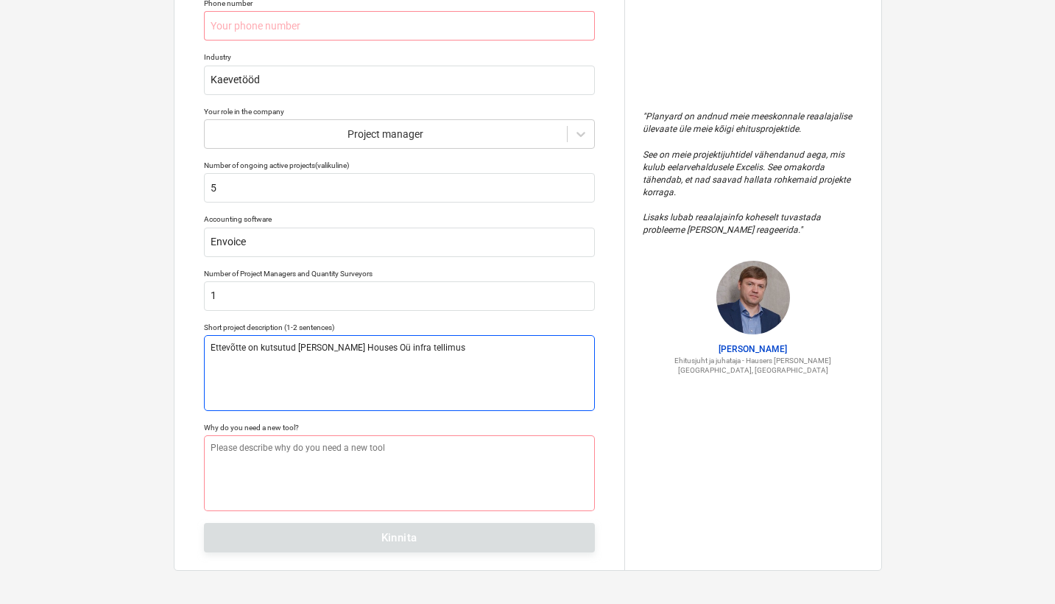
type textarea "Ettevõtte on kutsutud ellu Thörn Houses Oü infra tellimusi"
type textarea "x"
type textarea "Ettevõtte on kutsutud ellu Thörn Houses Oü infra tellimusi"
type textarea "x"
type textarea "Ettevõtte on kutsutud ellu Thörn Houses Oü infra tellimusi t"
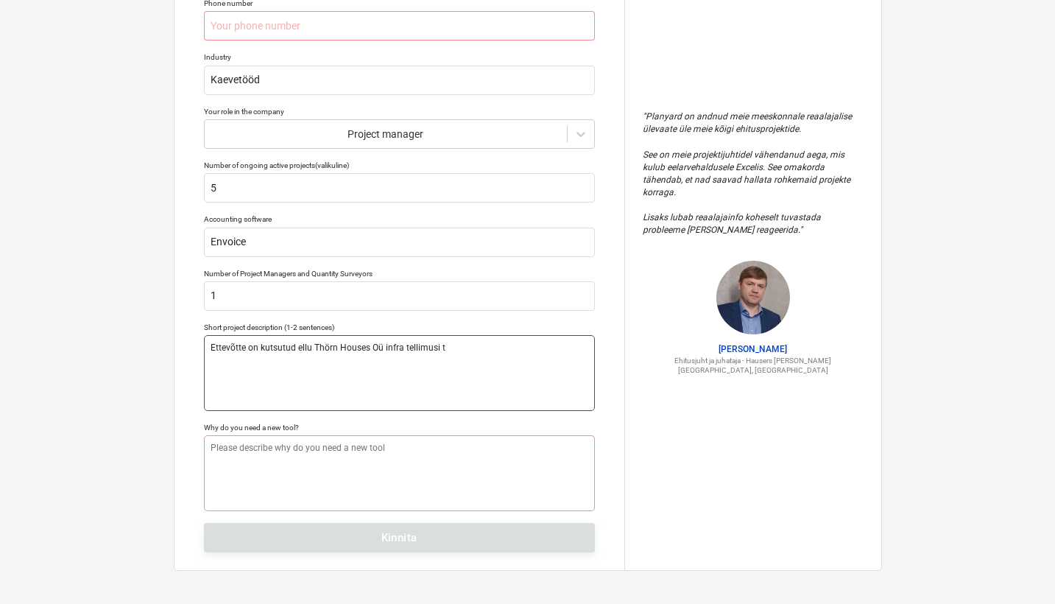
type textarea "x"
type textarea "Ettevõtte on kutsutud ellu Thörn Houses Oü infra tellimusi te"
type textarea "x"
type textarea "Ettevõtte on kutsutud ellu Thörn Houses Oü infra tellimusi t"
type textarea "x"
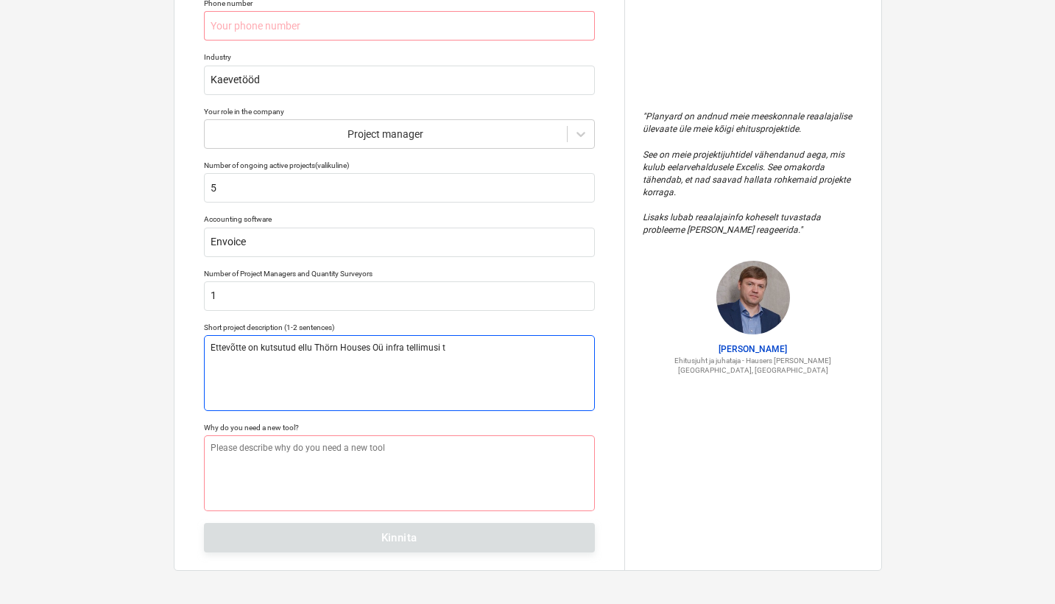
type textarea "Ettevõtte on kutsutud ellu Thörn Houses Oü infra tellimusi tä"
type textarea "x"
type textarea "Ettevõtte on kutsutud ellu Thörn Houses Oü infra tellimusi täi"
type textarea "x"
type textarea "Ettevõtte on kutsutud ellu Thörn Houses Oü infra tellimusi täit"
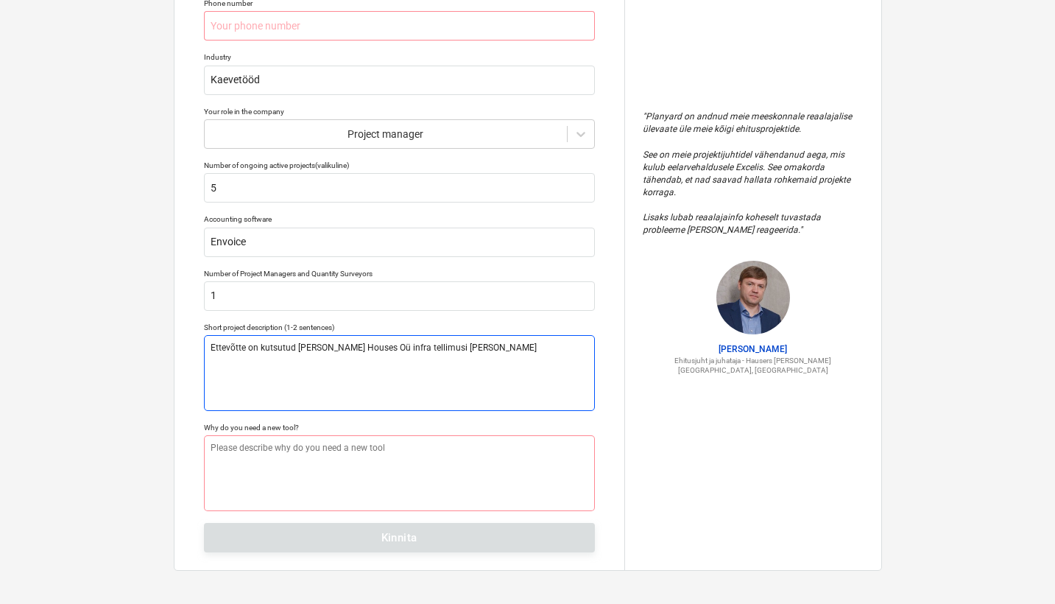
type textarea "x"
type textarea "Ettevõtte on kutsutud ellu Thörn Houses Oü infra tellimusi täitm"
type textarea "x"
type textarea "Ettevõtte on kutsutud ellu Thörn Houses Oü infra tellimusi täitma"
type textarea "x"
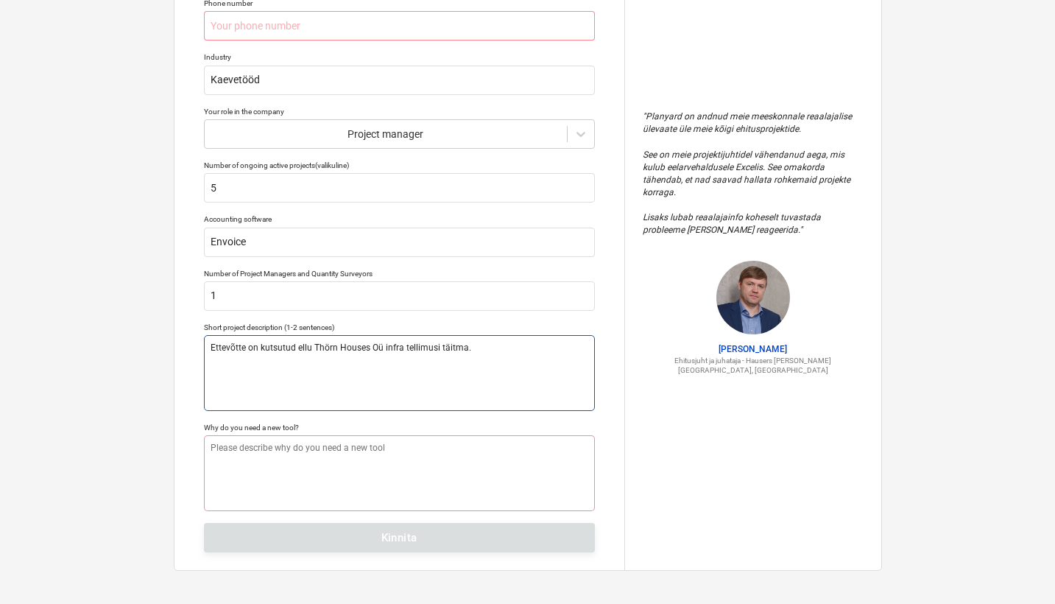
type textarea "Ettevõtte on kutsutud ellu Thörn Houses Oü infra tellimusi täitma."
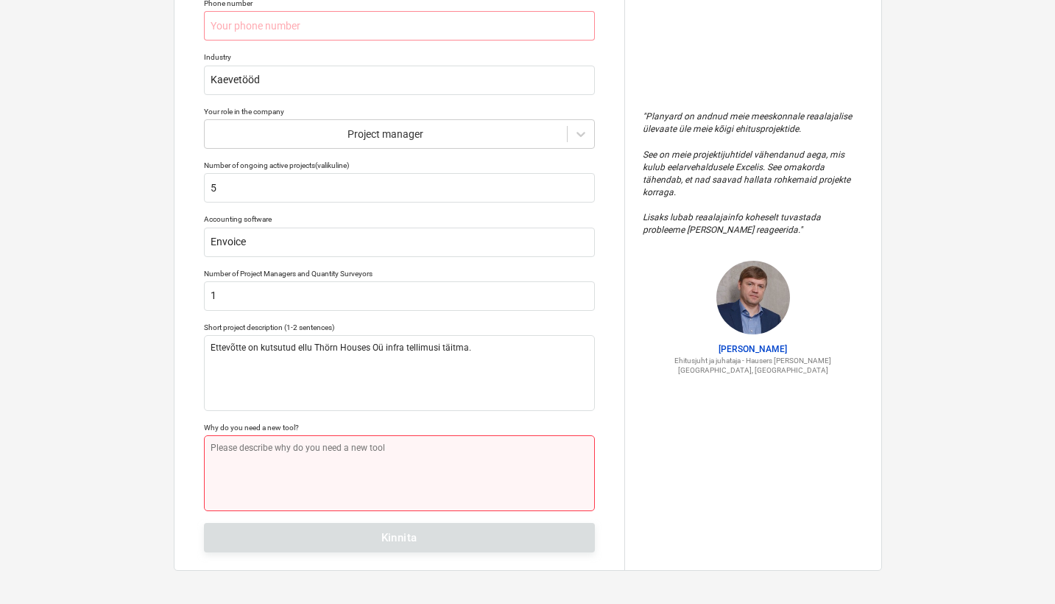
type textarea "x"
type textarea "E"
type textarea "x"
type textarea "Et"
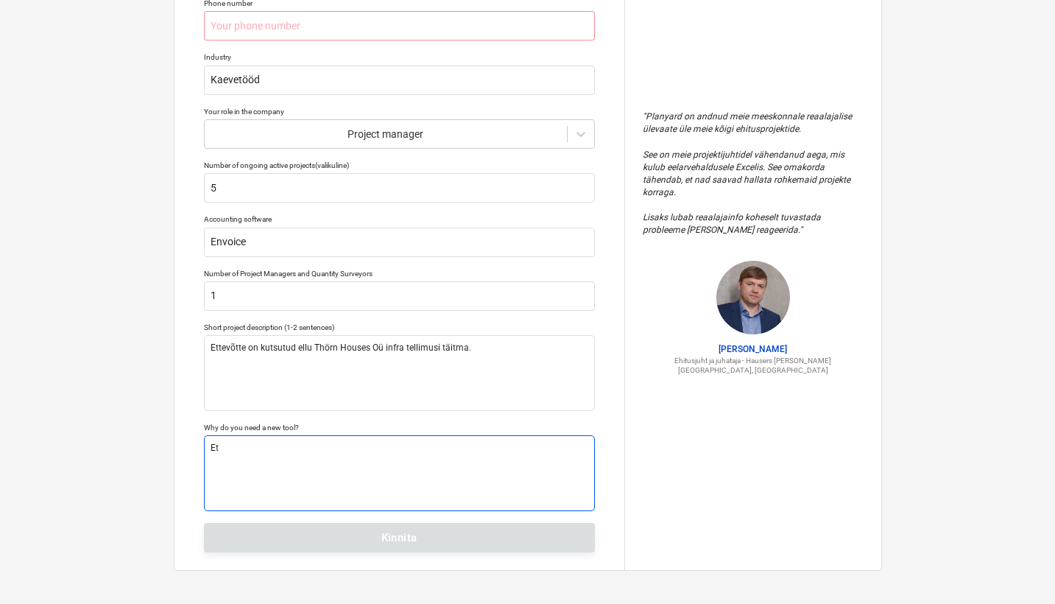
type textarea "x"
type textarea "Et"
type textarea "x"
type textarea "Et h"
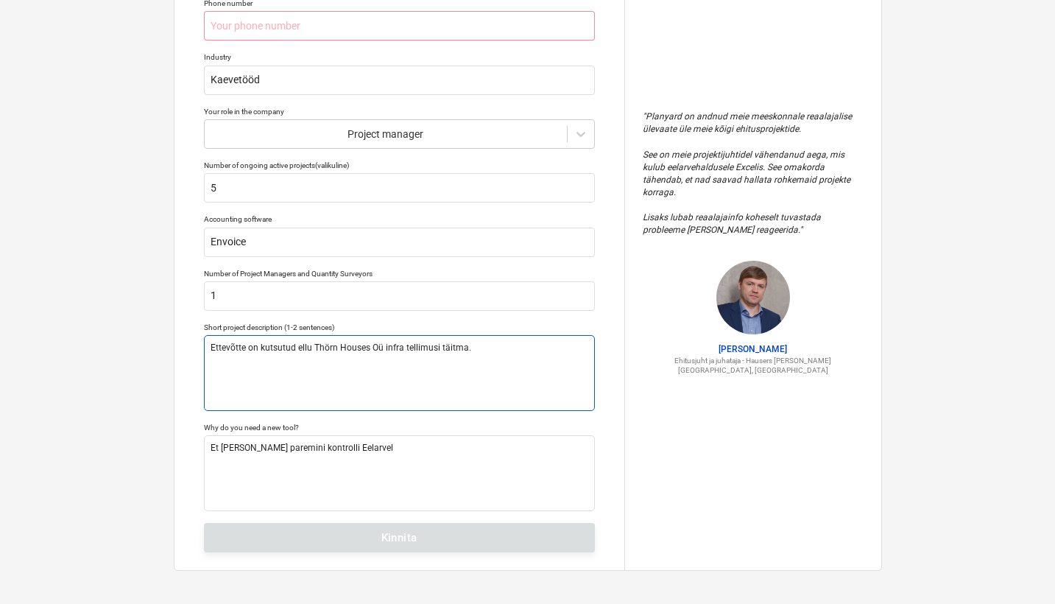
click at [471, 387] on textarea "Ettevõtte on kutsutud ellu Thörn Houses Oü infra tellimusi täitma." at bounding box center [399, 373] width 391 height 76
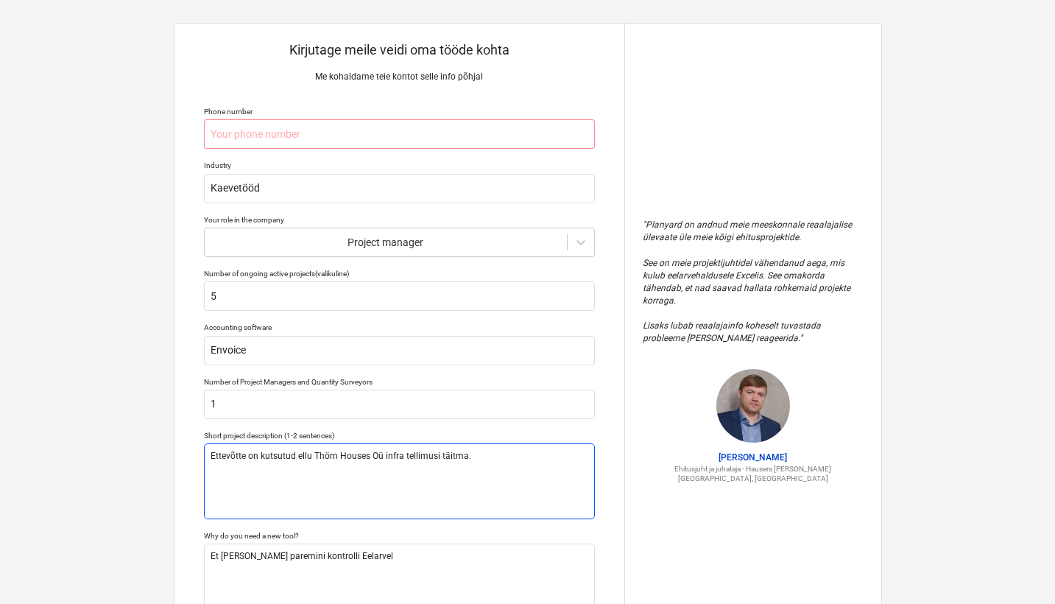
scroll to position [11, 0]
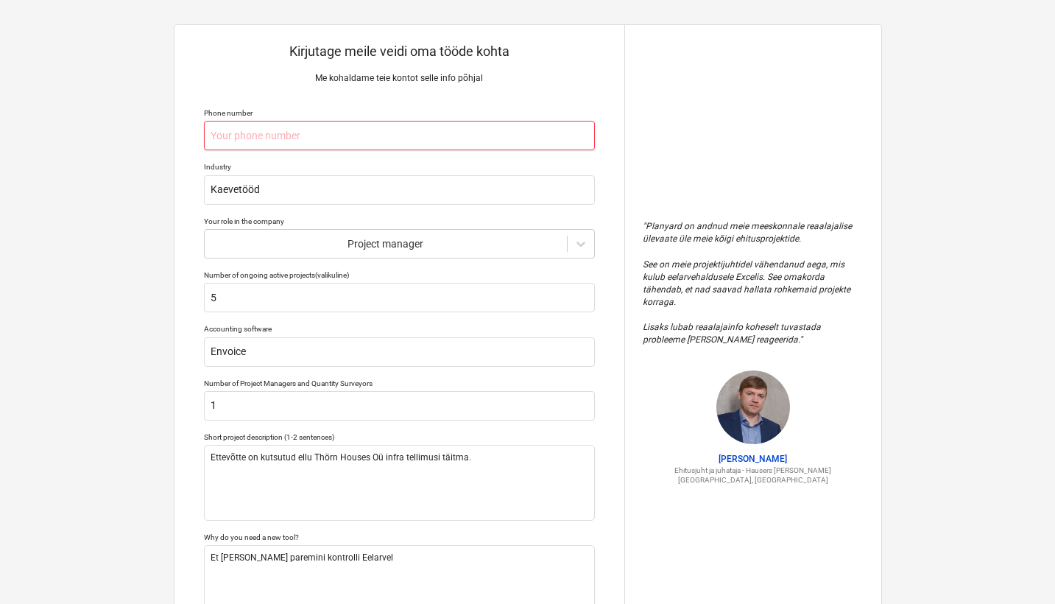
click at [342, 129] on input "text" at bounding box center [399, 135] width 391 height 29
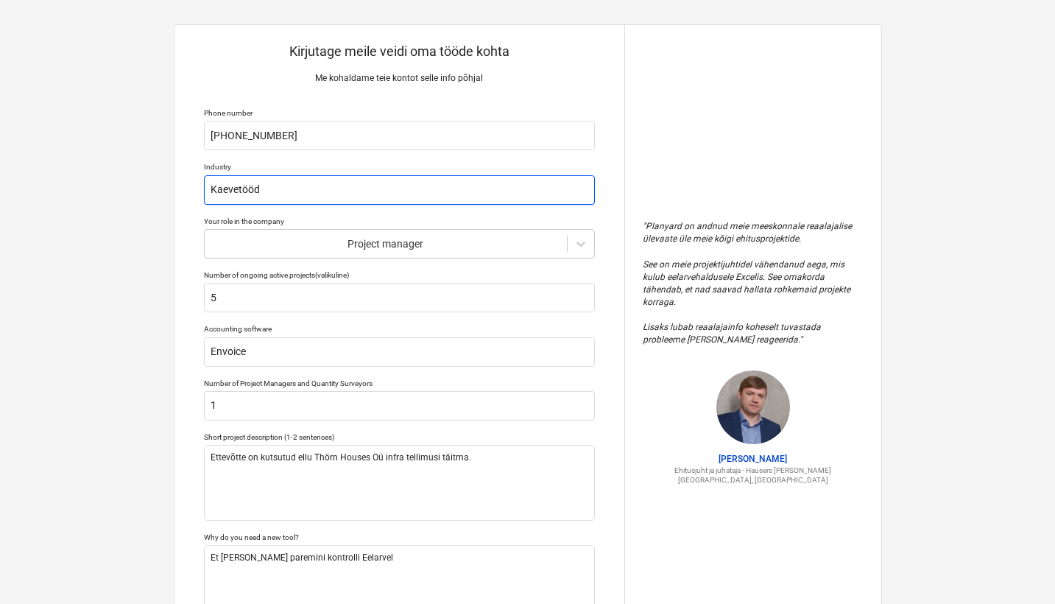
click at [398, 182] on input "Kaevetööd" at bounding box center [399, 189] width 391 height 29
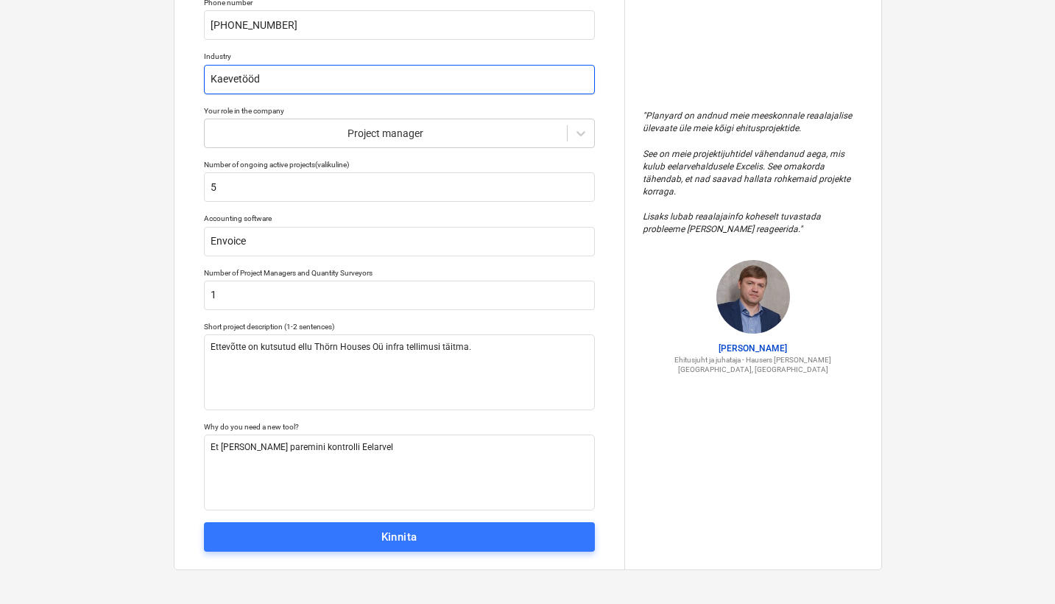
scroll to position [121, 0]
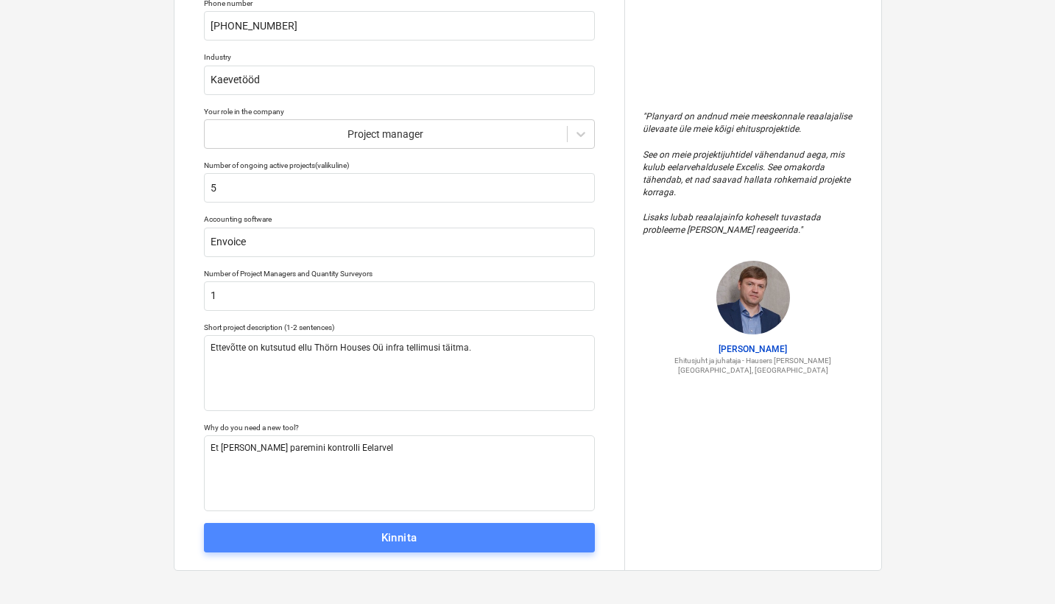
click at [398, 534] on div "Kinnita" at bounding box center [399, 537] width 36 height 19
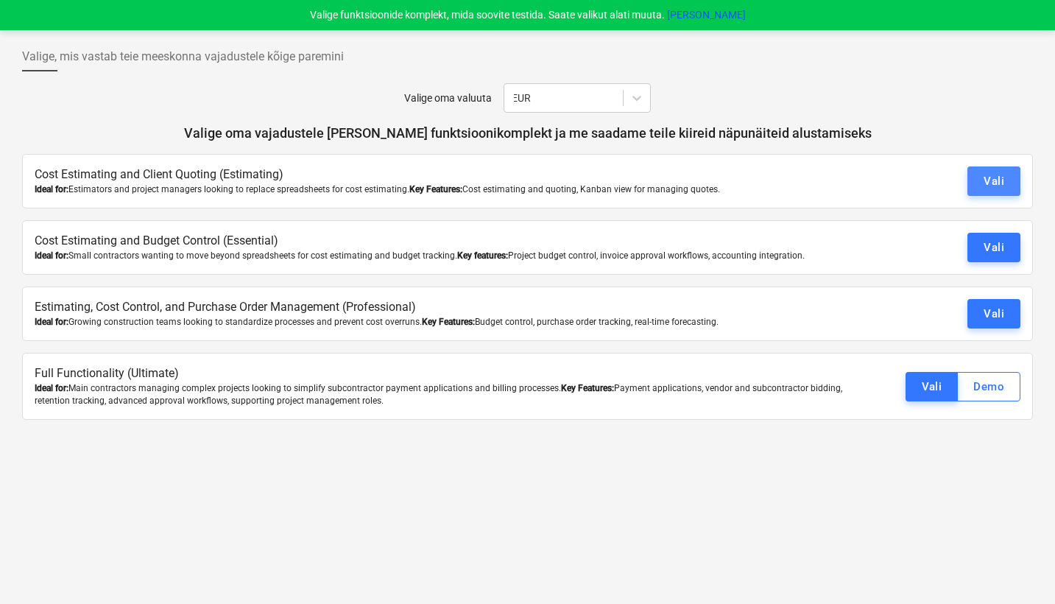
click at [991, 186] on div "Vali" at bounding box center [993, 181] width 21 height 19
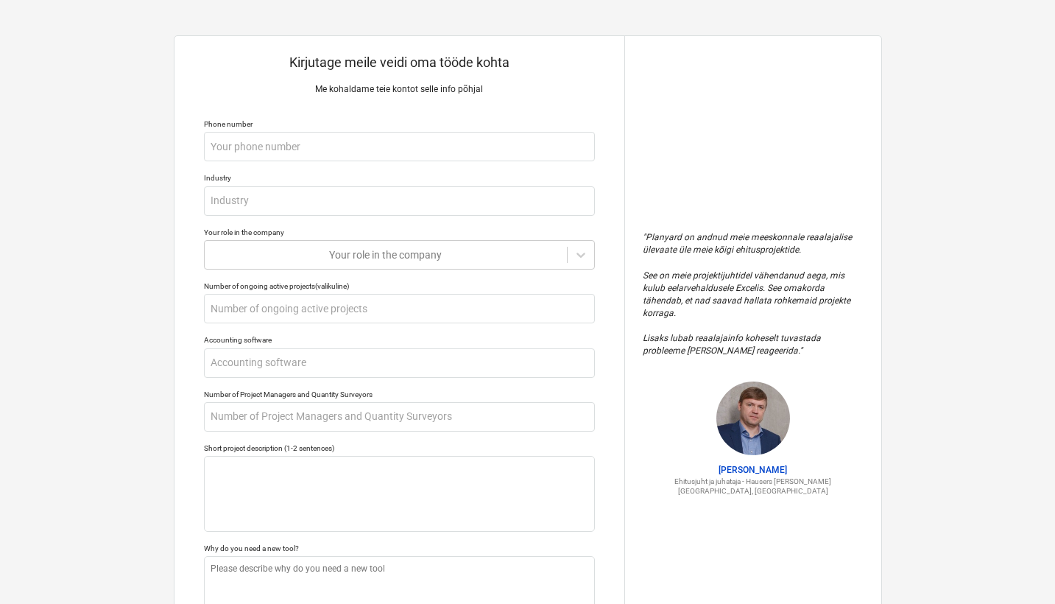
scroll to position [14, 0]
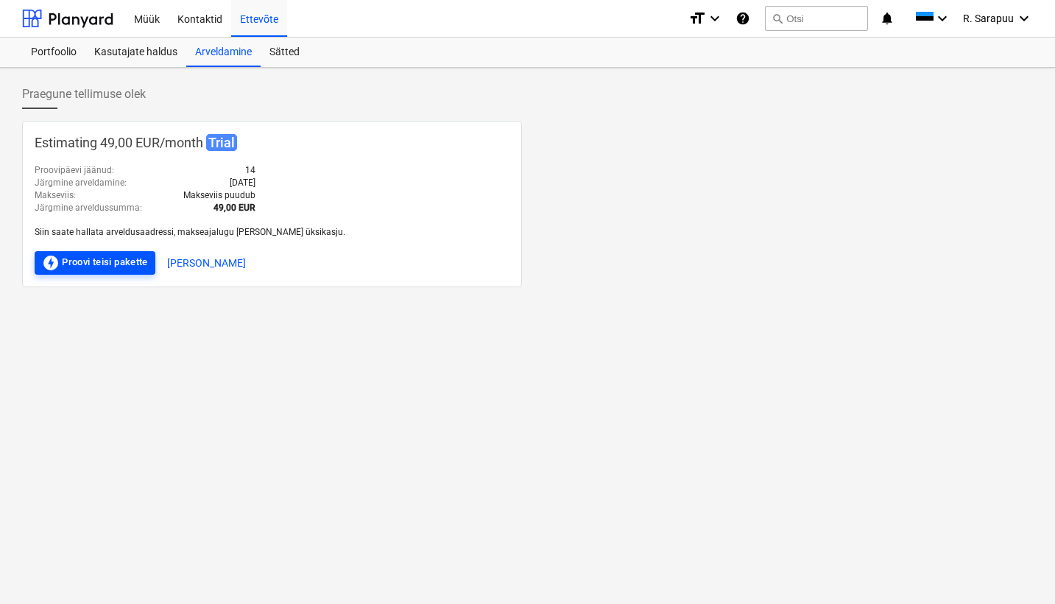
click at [135, 258] on div "offline_bolt Proovi teisi pakette" at bounding box center [95, 263] width 106 height 18
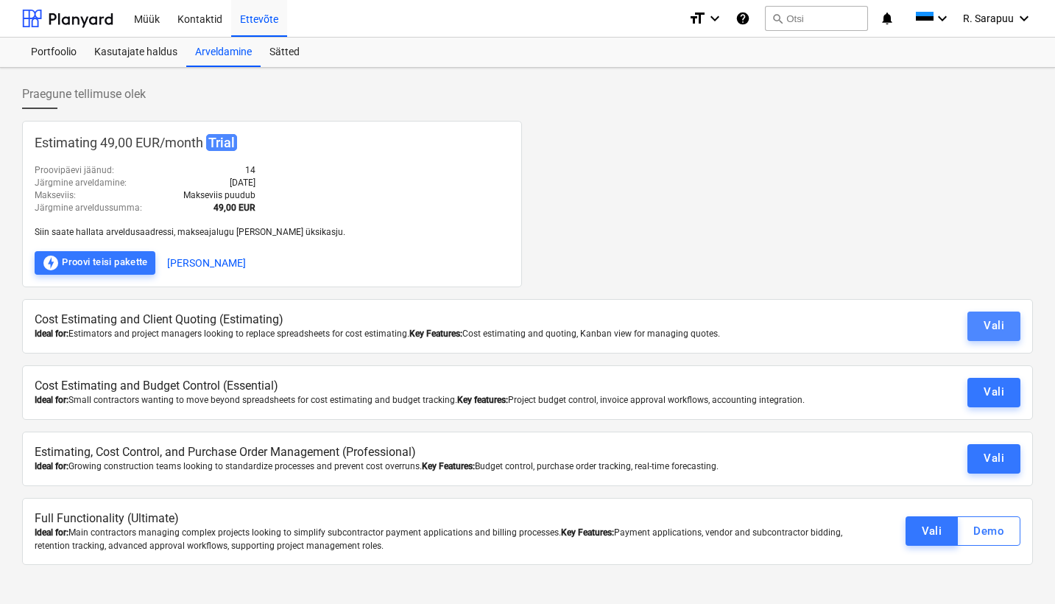
click at [991, 325] on div "Vali" at bounding box center [993, 325] width 21 height 19
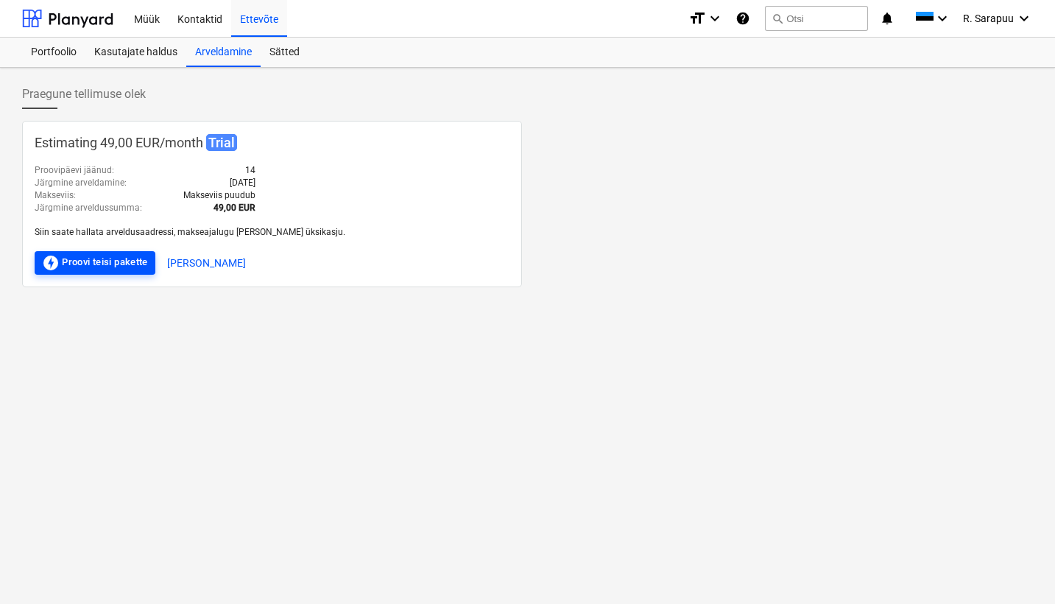
click at [127, 265] on div "offline_bolt Proovi teisi pakette" at bounding box center [95, 263] width 106 height 18
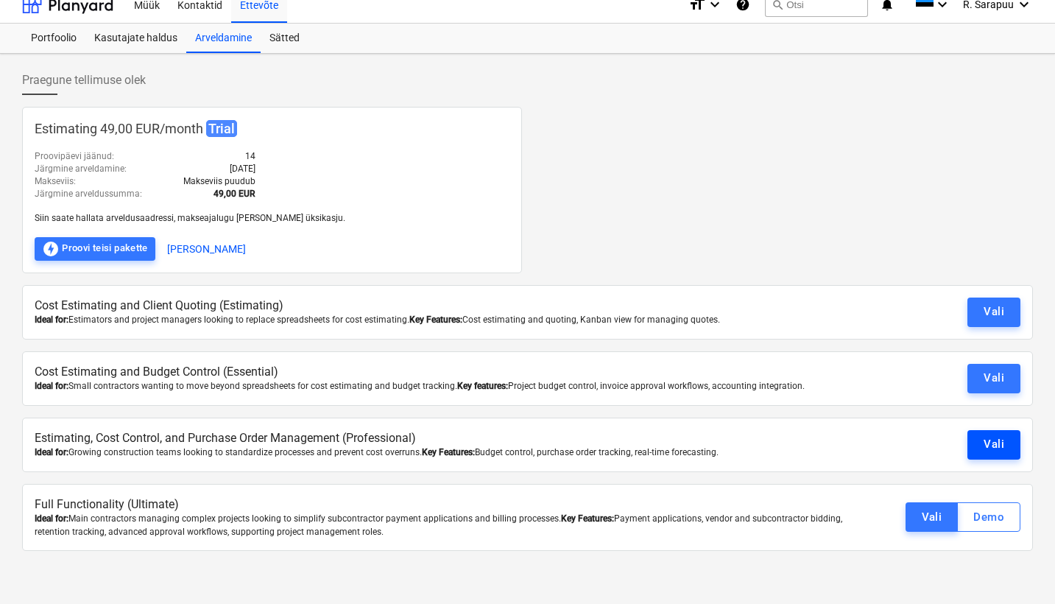
scroll to position [14, 0]
click at [925, 520] on div "Vali" at bounding box center [932, 516] width 21 height 19
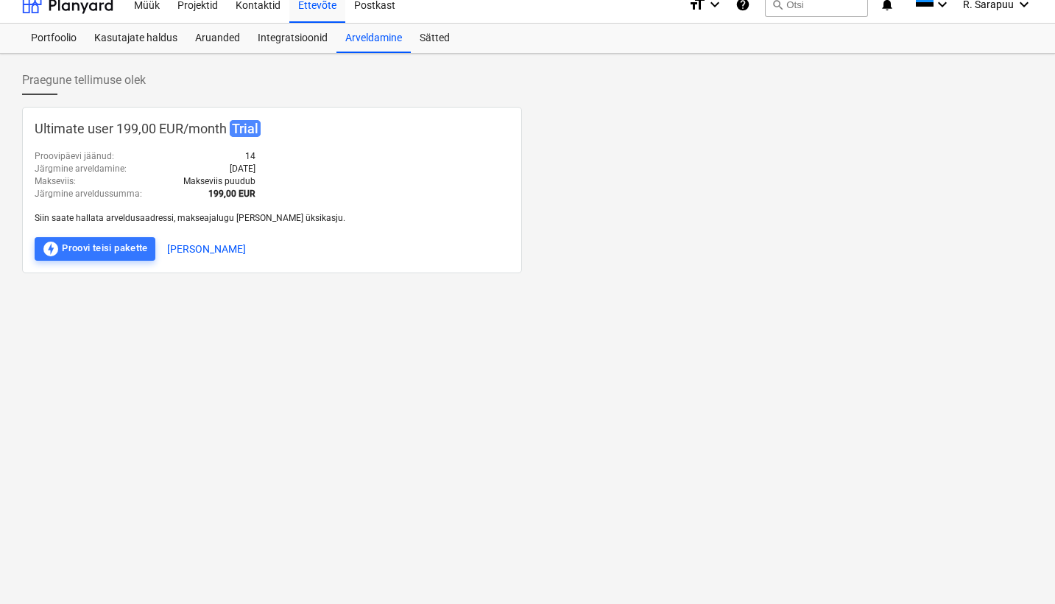
click at [400, 375] on div "Praegune tellimuse olek Ultimate user 199,00 EUR / month Trial Proovipäevi jään…" at bounding box center [527, 322] width 1055 height 536
click at [208, 247] on button "Konto haldamine" at bounding box center [206, 249] width 79 height 24
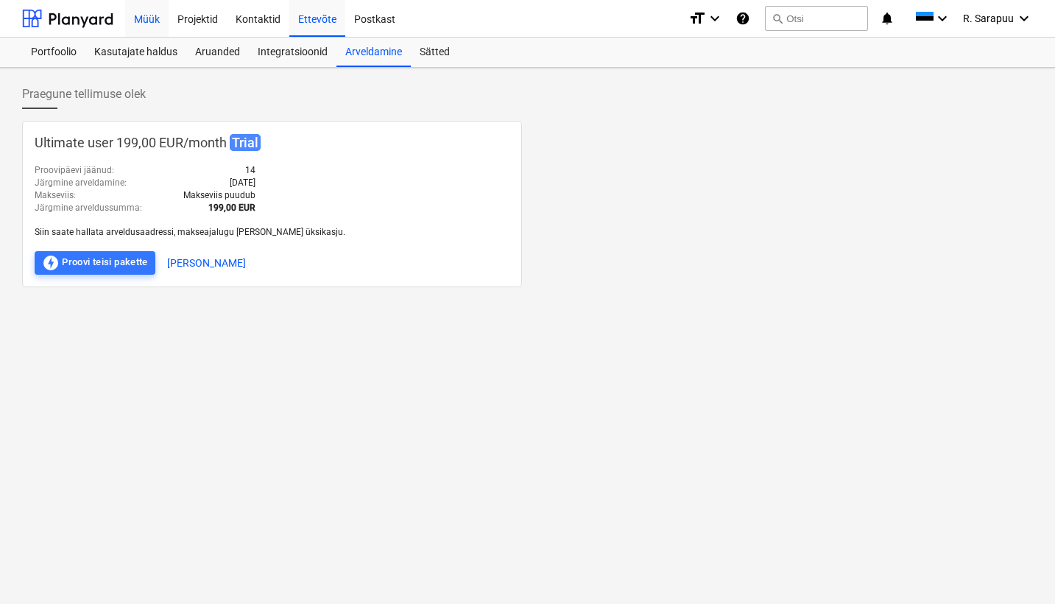
click at [156, 17] on div "Müük" at bounding box center [146, 18] width 43 height 38
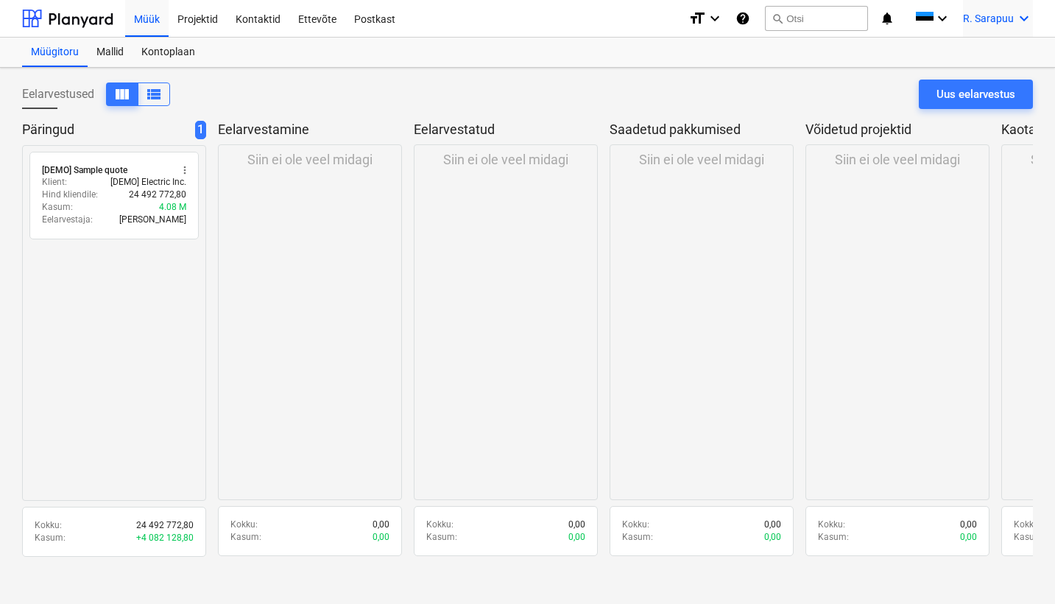
click at [1011, 19] on span "R. Sarapuu" at bounding box center [988, 19] width 51 height 12
click at [991, 84] on div "Sätted" at bounding box center [1010, 90] width 43 height 12
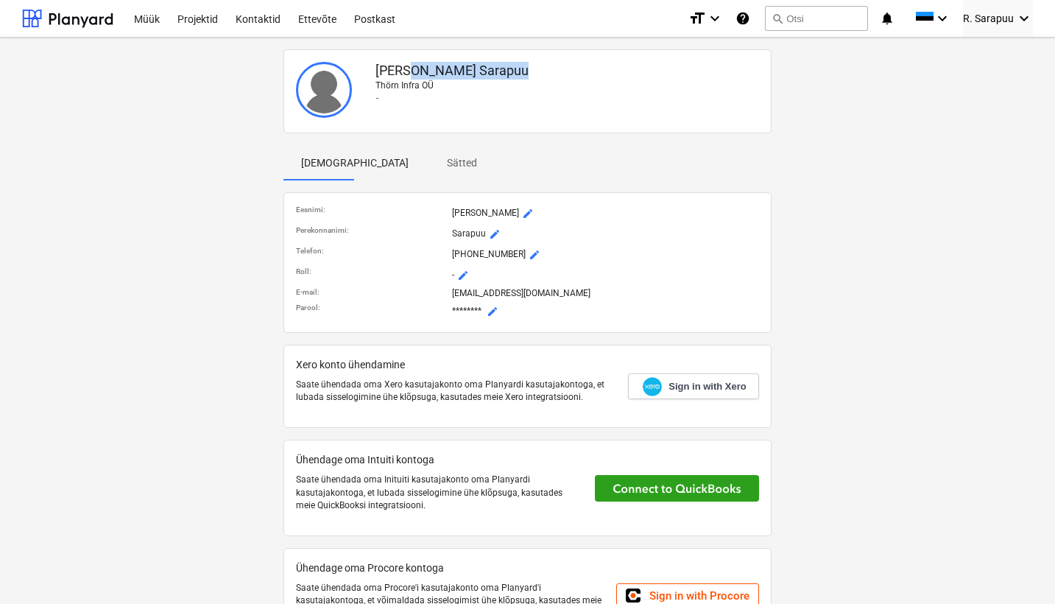
click at [415, 77] on p "Rasmus Sarapuu" at bounding box center [566, 71] width 383 height 18
click at [522, 210] on span "mode_edit" at bounding box center [528, 214] width 12 height 12
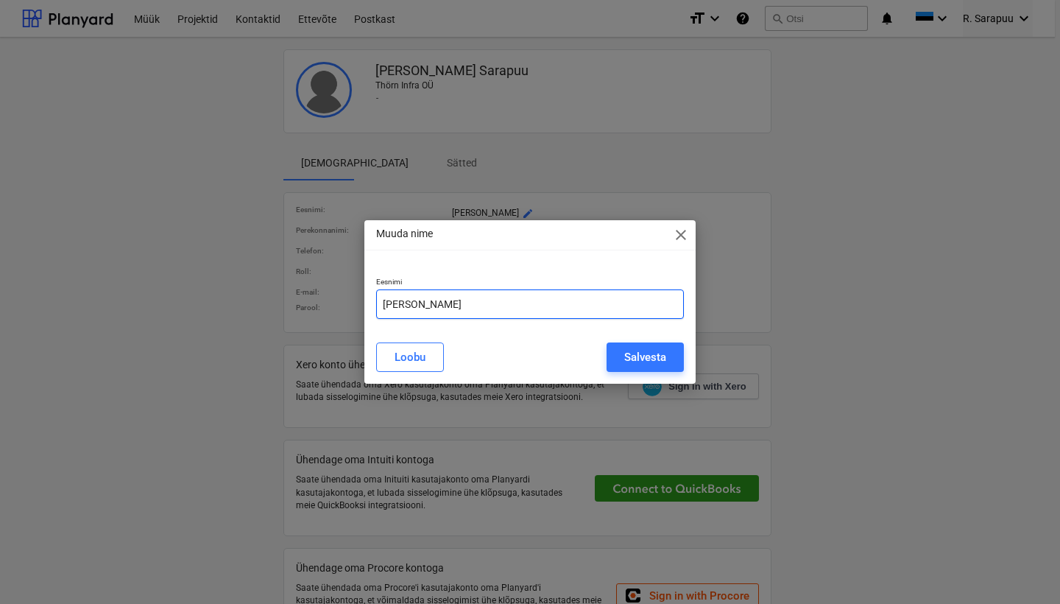
drag, startPoint x: 477, startPoint y: 308, endPoint x: 318, endPoint y: 298, distance: 159.3
click at [321, 299] on div "Muuda nime close Eesnimi Rasmus Loobu Salvesta" at bounding box center [530, 302] width 1060 height 604
click at [616, 354] on button "Salvesta" at bounding box center [645, 356] width 77 height 29
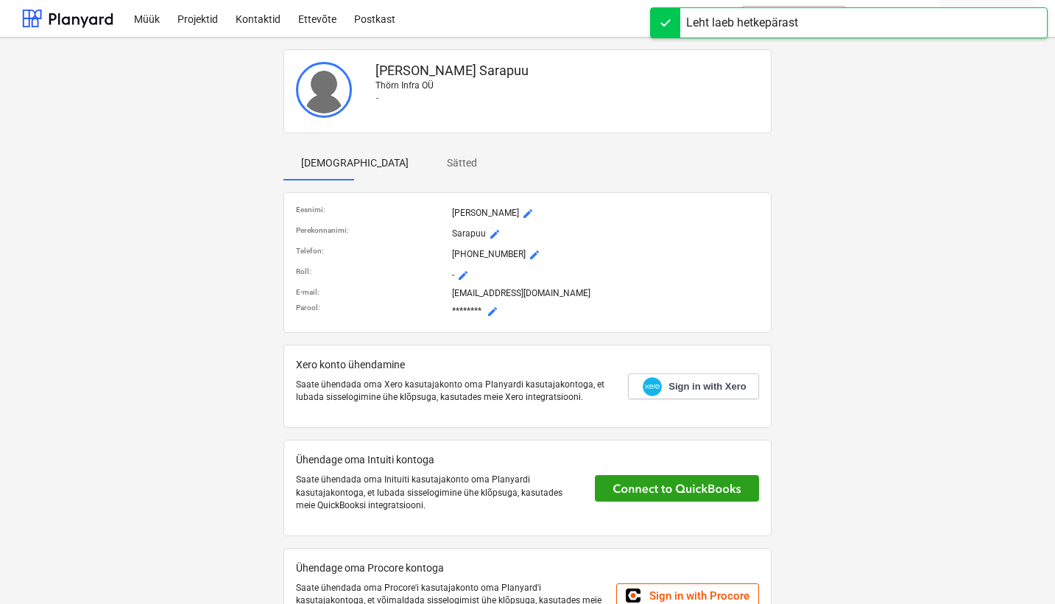
click at [491, 236] on span "mode_edit" at bounding box center [495, 234] width 12 height 12
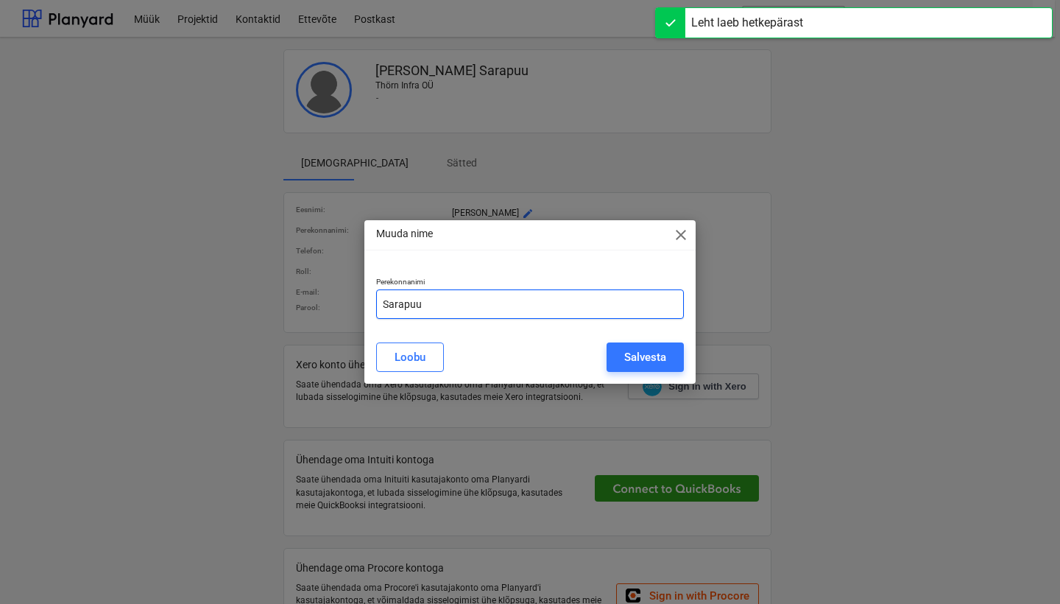
drag, startPoint x: 525, startPoint y: 307, endPoint x: 369, endPoint y: 307, distance: 156.0
click at [369, 307] on div "Perekonnanimi Sarapuu" at bounding box center [529, 298] width 331 height 66
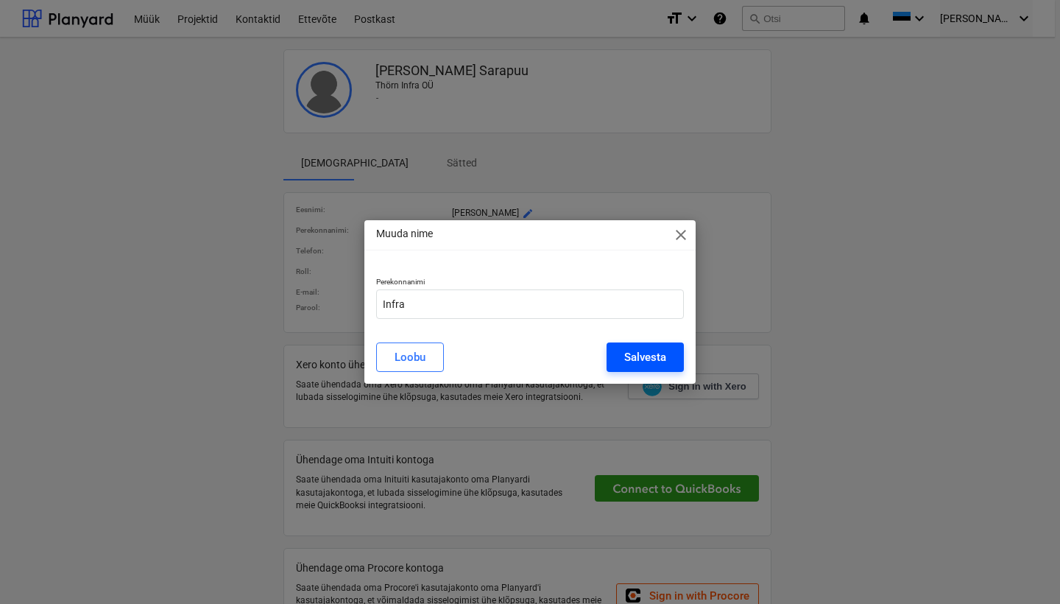
click at [675, 359] on button "Salvesta" at bounding box center [645, 356] width 77 height 29
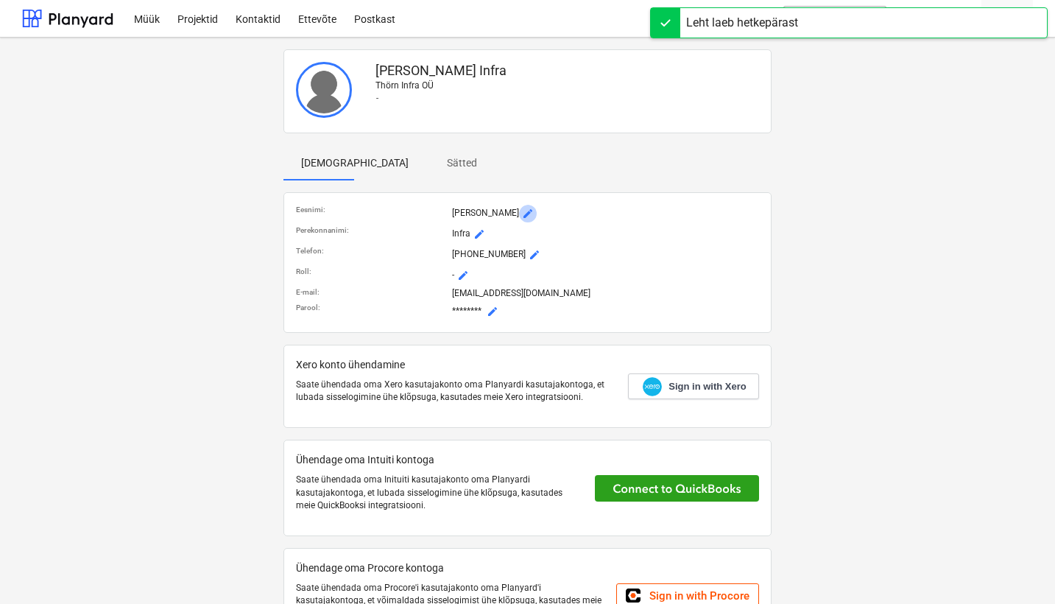
click at [522, 213] on span "mode_edit" at bounding box center [528, 214] width 12 height 12
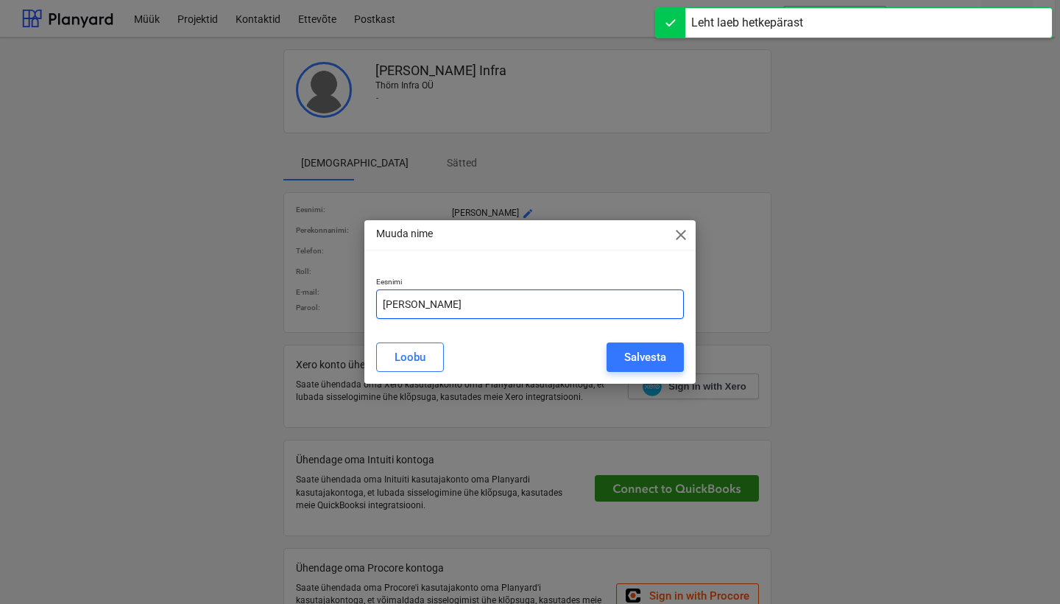
drag, startPoint x: 473, startPoint y: 307, endPoint x: 409, endPoint y: 303, distance: 64.2
click at [409, 303] on input "Thörn Infra" at bounding box center [530, 303] width 308 height 29
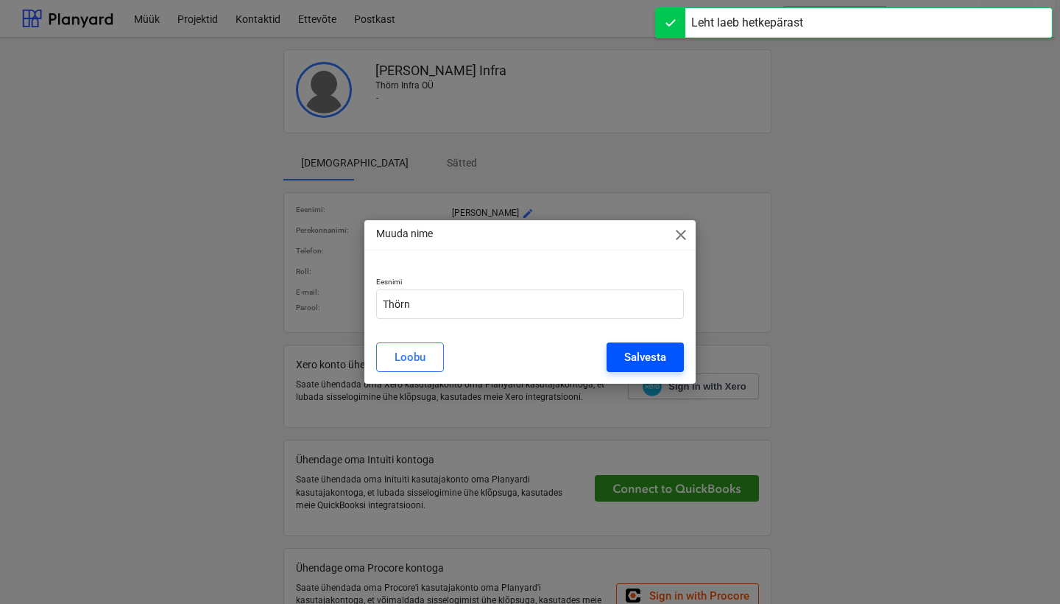
click at [646, 353] on div "Salvesta" at bounding box center [645, 356] width 42 height 19
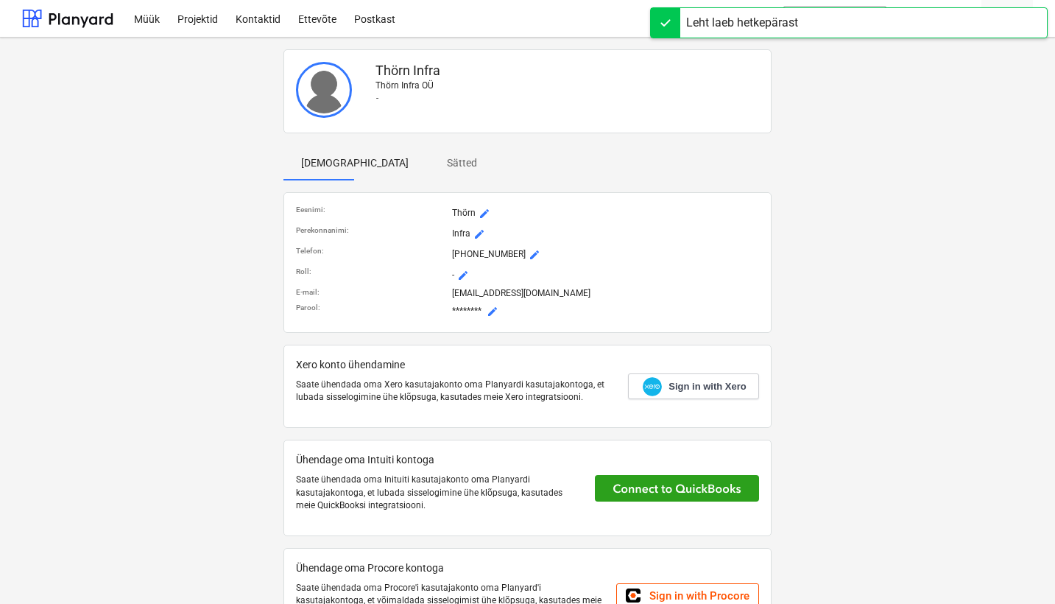
click at [645, 278] on p "- mode_edit" at bounding box center [605, 275] width 306 height 18
click at [639, 83] on p "Thörn Infra OÜ" at bounding box center [566, 85] width 383 height 13
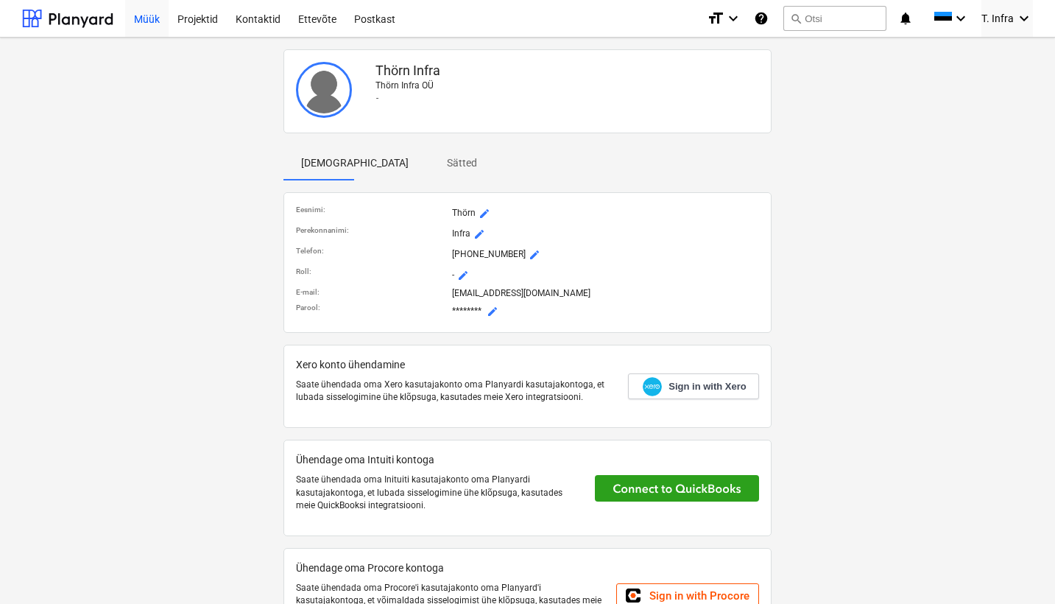
click at [154, 17] on div "Müük" at bounding box center [146, 18] width 43 height 38
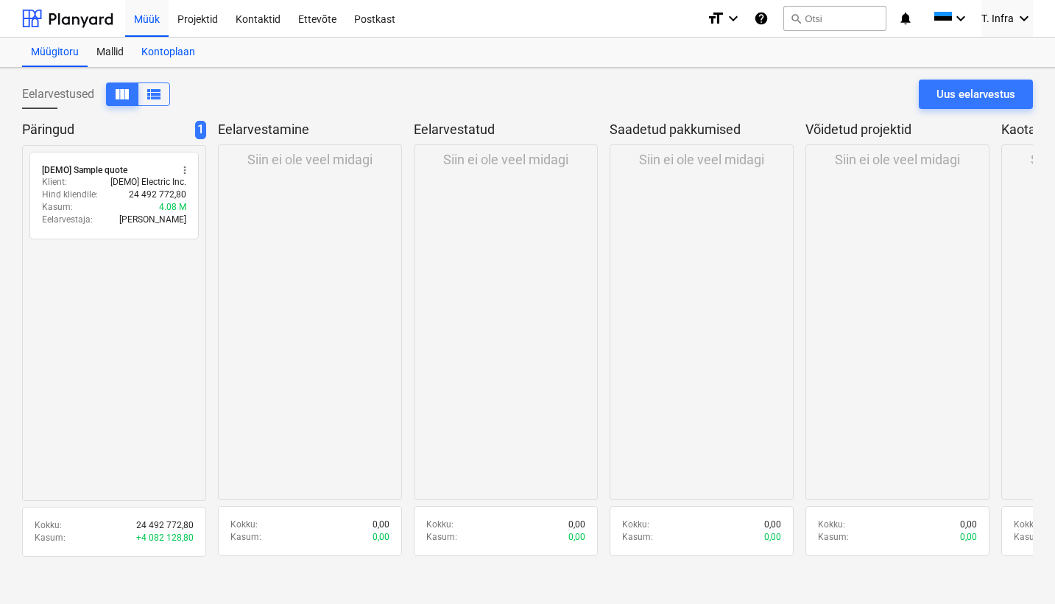
click at [175, 49] on div "Kontoplaan" at bounding box center [167, 52] width 71 height 29
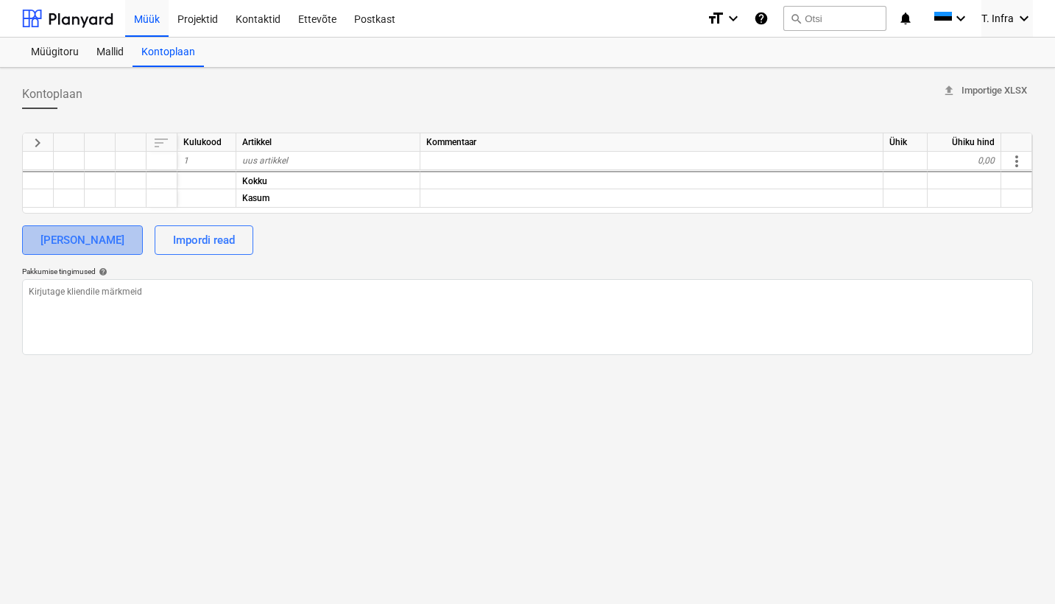
click at [98, 243] on div "[PERSON_NAME]" at bounding box center [82, 239] width 84 height 19
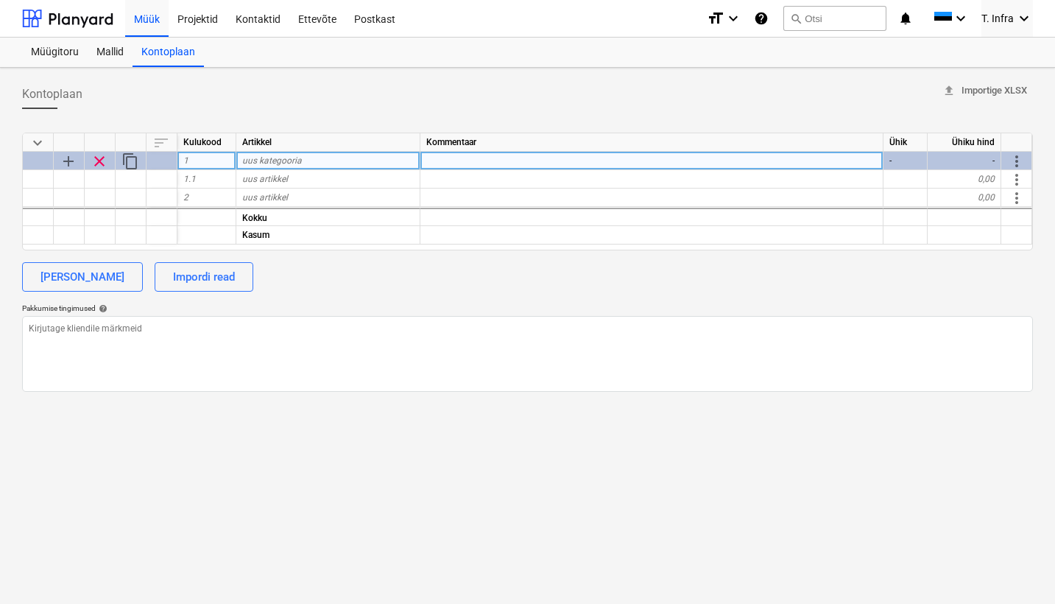
click at [267, 159] on span "uus kategooria" at bounding box center [272, 160] width 60 height 10
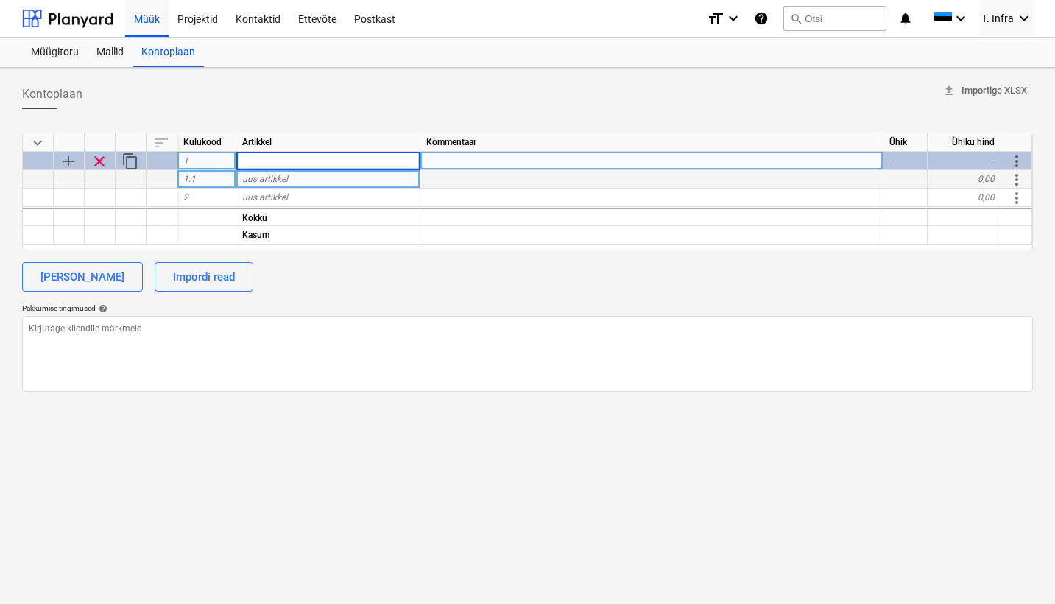
click at [270, 187] on div "uus artikkel" at bounding box center [328, 179] width 184 height 18
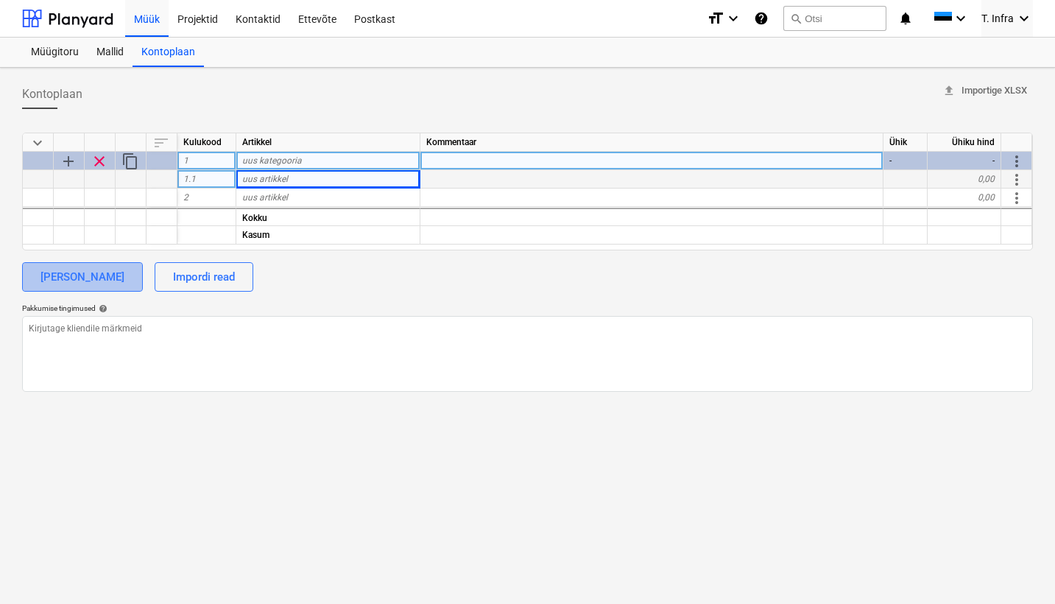
click at [119, 283] on button "[PERSON_NAME]" at bounding box center [82, 276] width 121 height 29
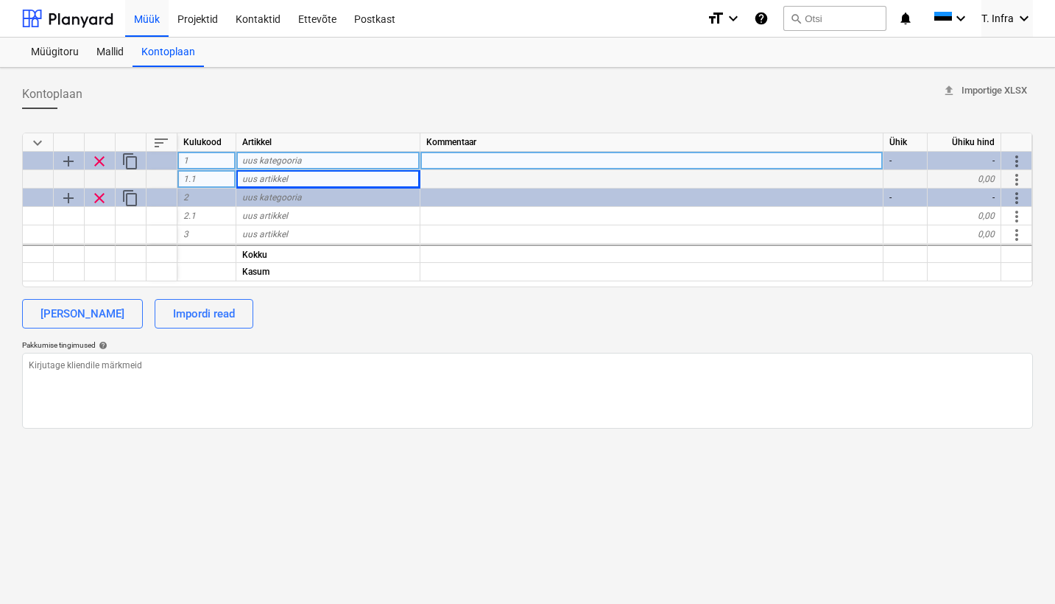
click at [350, 158] on div "uus kategooria" at bounding box center [328, 161] width 184 height 18
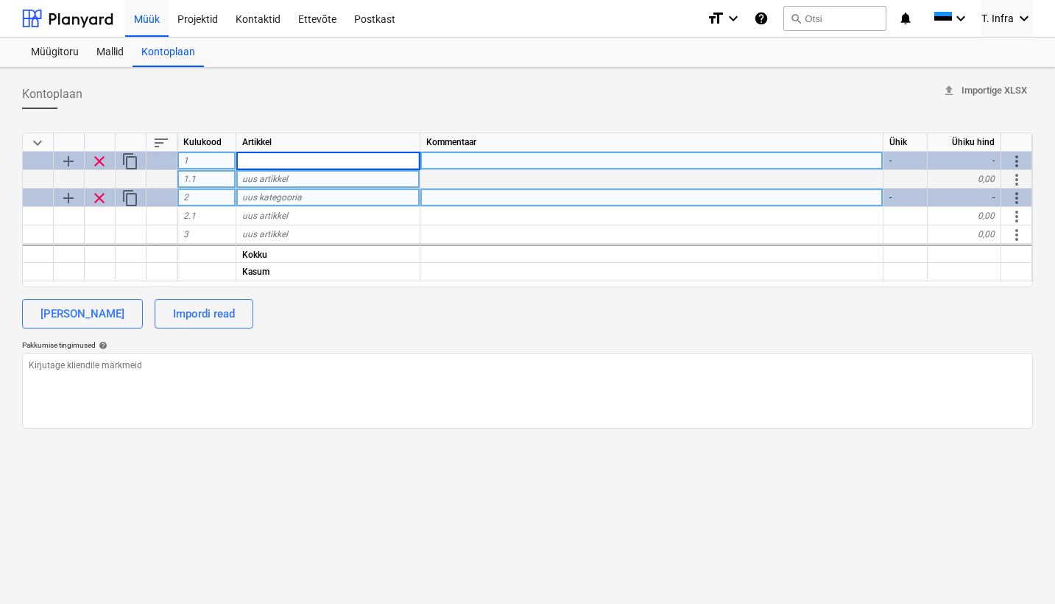
click at [215, 199] on div "2" at bounding box center [206, 197] width 59 height 18
click at [67, 198] on span "add" at bounding box center [69, 198] width 18 height 18
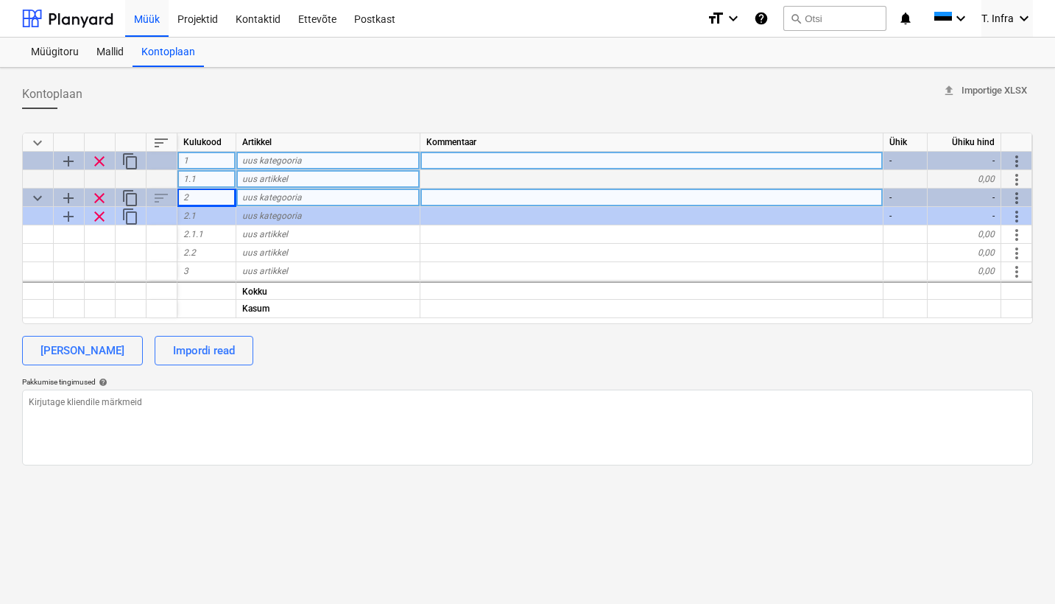
click at [204, 156] on div "1" at bounding box center [206, 161] width 59 height 18
click at [268, 165] on div "uus kategooria" at bounding box center [328, 161] width 184 height 18
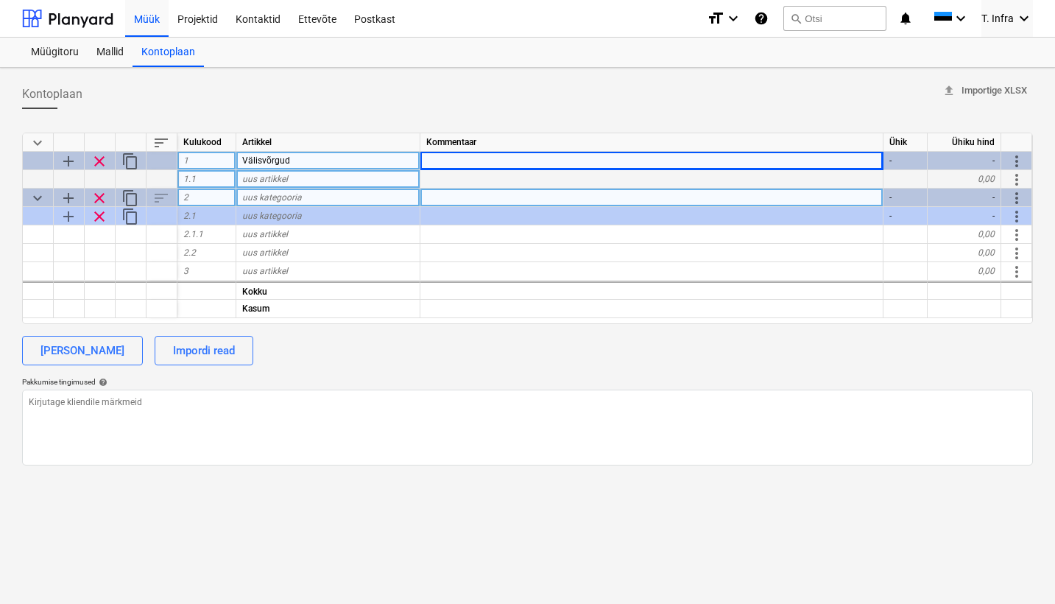
click at [303, 200] on div "uus kategooria" at bounding box center [328, 197] width 184 height 18
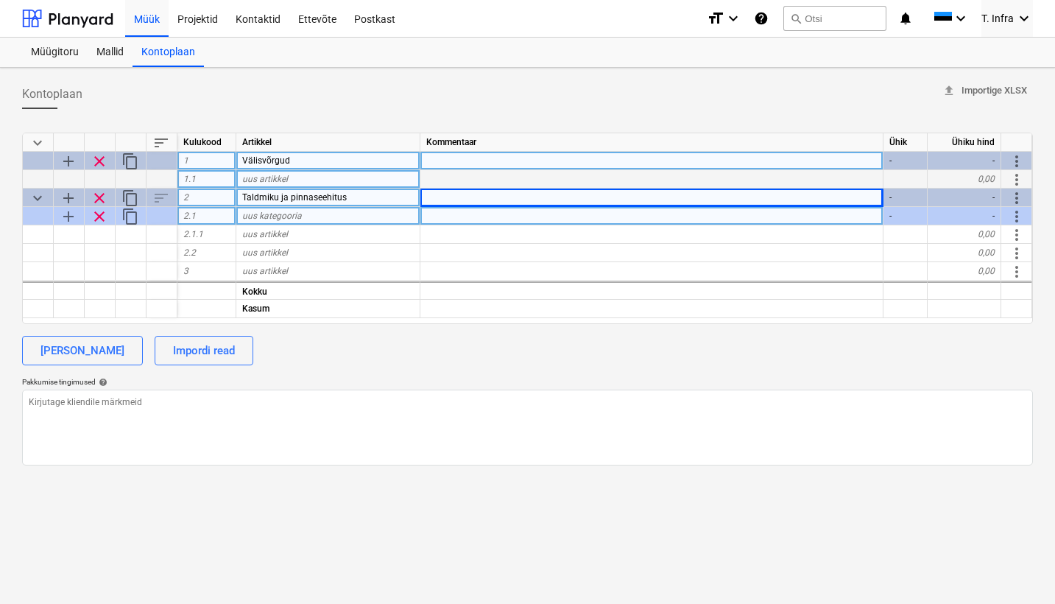
click at [361, 222] on div "uus kategooria" at bounding box center [328, 216] width 184 height 18
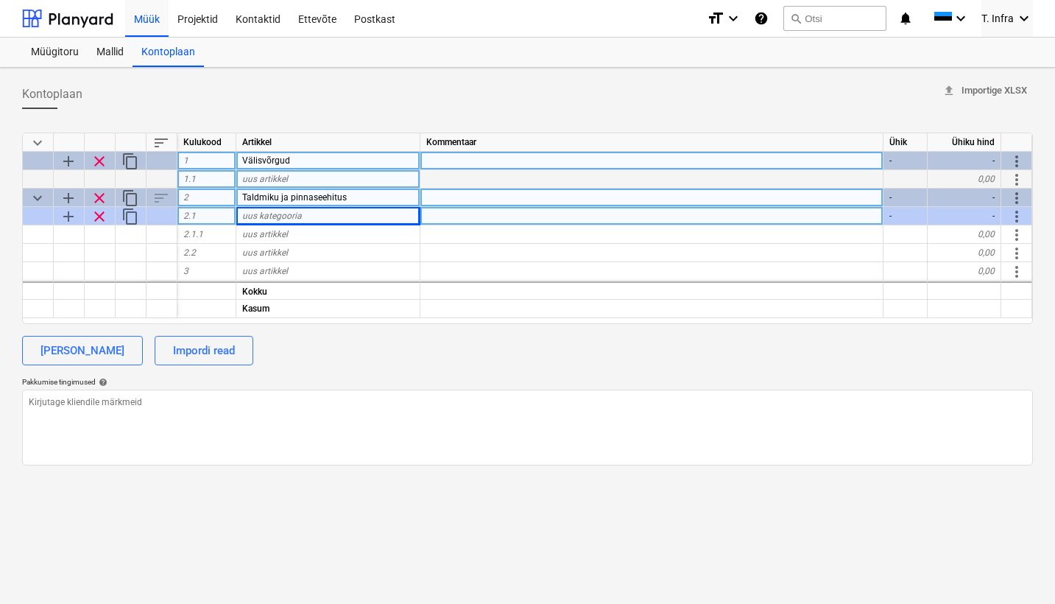
click at [270, 183] on span "uus artikkel" at bounding box center [265, 179] width 46 height 10
click at [77, 163] on span "add" at bounding box center [69, 161] width 18 height 18
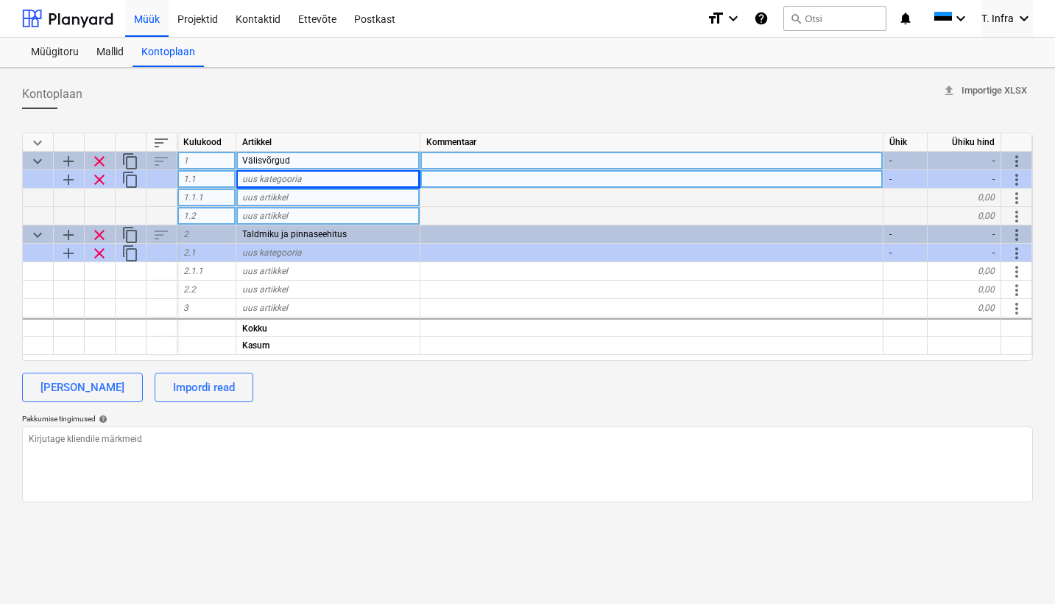
click at [309, 178] on div "uus kategooria" at bounding box center [328, 179] width 184 height 18
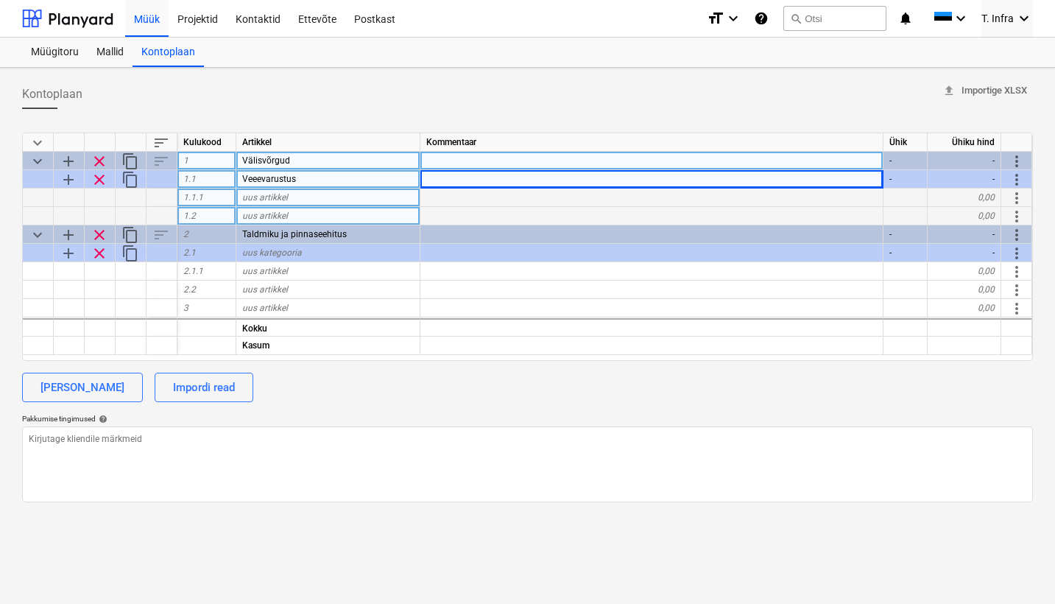
click at [313, 199] on div "uus artikkel" at bounding box center [328, 197] width 184 height 18
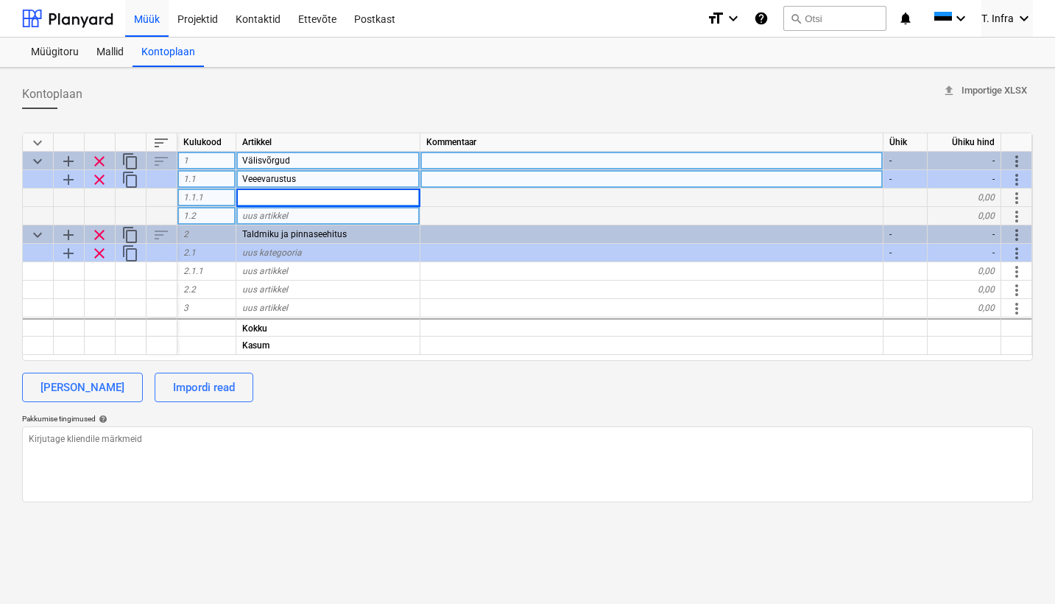
paste input
click at [358, 196] on input at bounding box center [327, 197] width 183 height 18
click at [307, 208] on div "uus artikkel" at bounding box center [328, 216] width 184 height 18
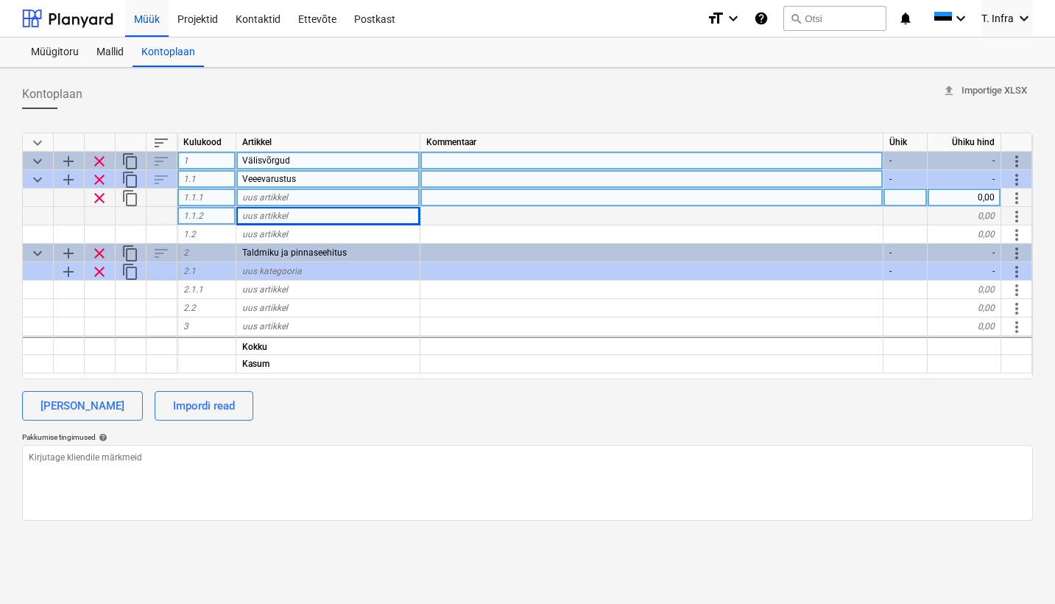
click at [294, 194] on div "uus artikkel" at bounding box center [328, 197] width 184 height 18
paste input "PE Survetoru PN 16 koos paigalduse ja kaevetega"
click at [905, 193] on div at bounding box center [905, 197] width 44 height 18
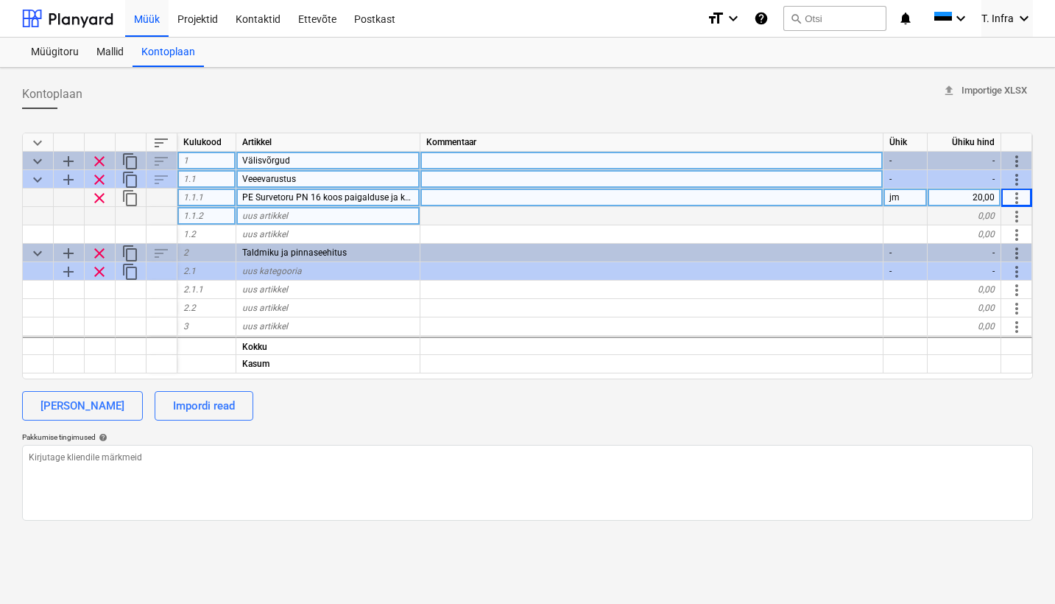
click at [251, 218] on span "uus artikkel" at bounding box center [265, 216] width 46 height 10
paste input "Liitumispunkti ehitus"
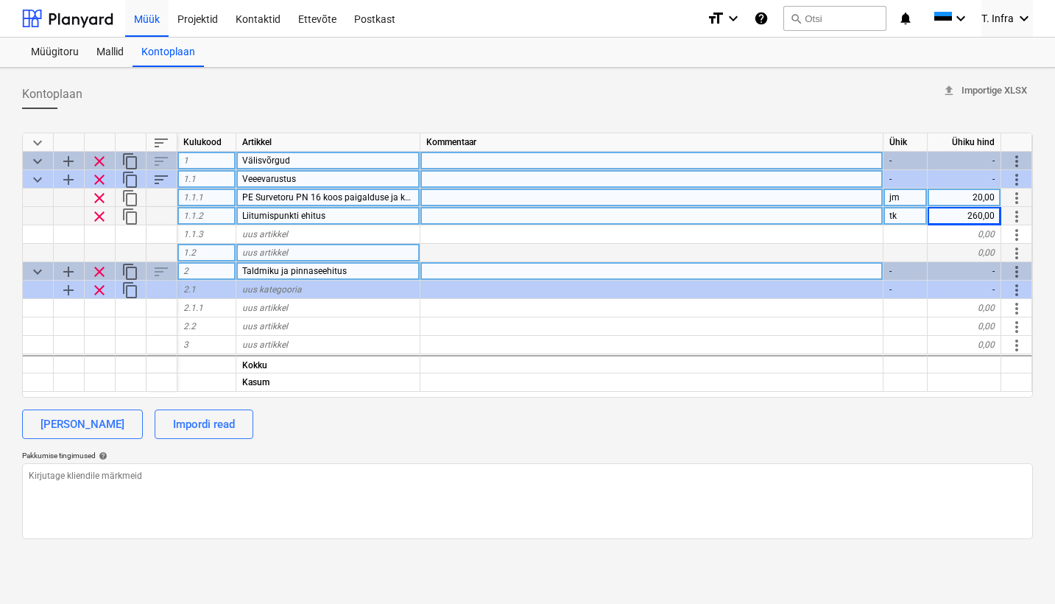
click at [353, 220] on div "Liitumispunkti ehitus" at bounding box center [328, 216] width 184 height 18
click at [366, 219] on input "Liitumispunkti ehitus" at bounding box center [327, 216] width 183 height 18
drag, startPoint x: 317, startPoint y: 219, endPoint x: 238, endPoint y: 217, distance: 78.8
click at [238, 217] on input "Liitumispunkti/maakraani vahetus" at bounding box center [327, 216] width 183 height 18
click at [342, 219] on input "Maakraani vahetus" at bounding box center [327, 216] width 183 height 18
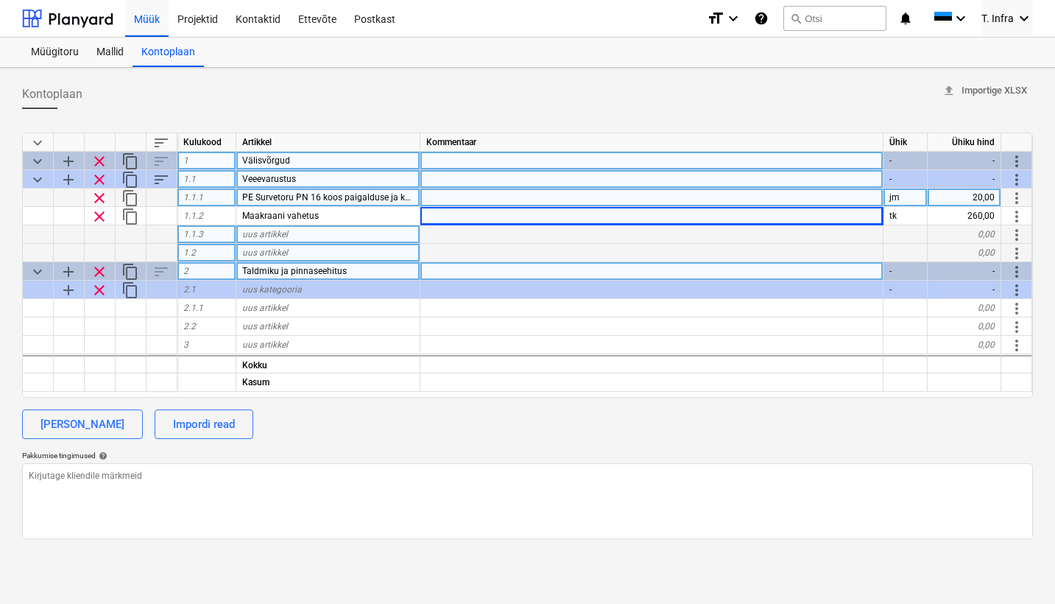
click at [408, 231] on div "uus artikkel" at bounding box center [328, 234] width 184 height 18
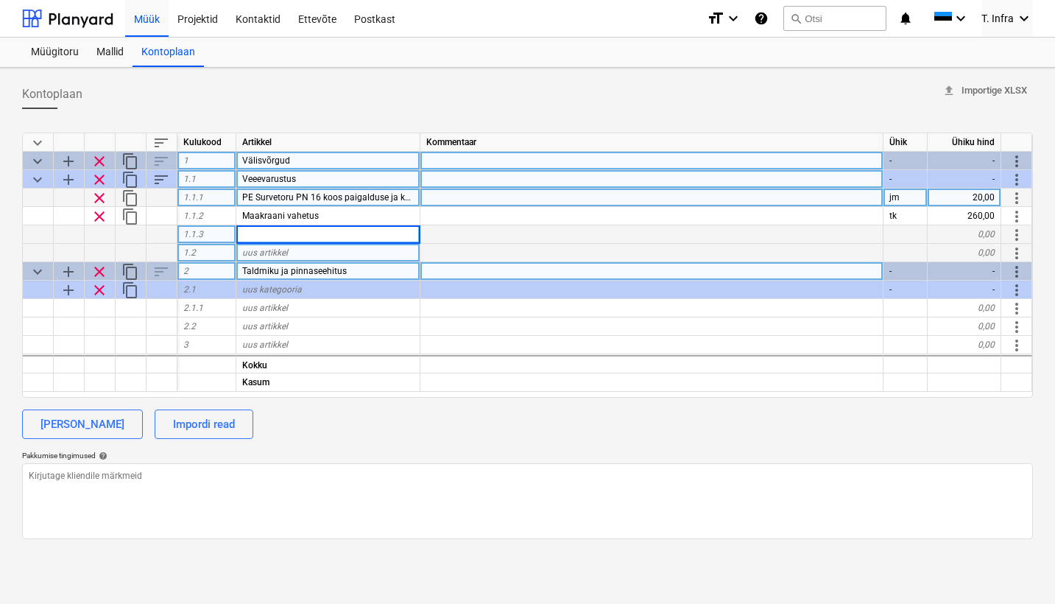
paste input "Lisaspindel(olemasolevavahetus)"
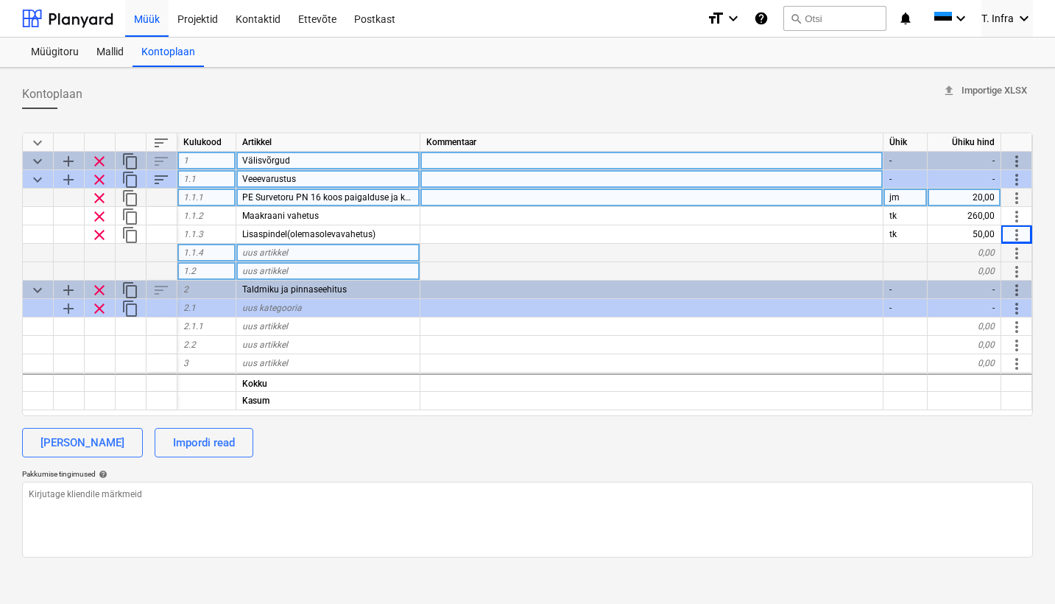
click at [250, 253] on span "uus artikkel" at bounding box center [265, 252] width 46 height 10
paste input "Rokson 21t"
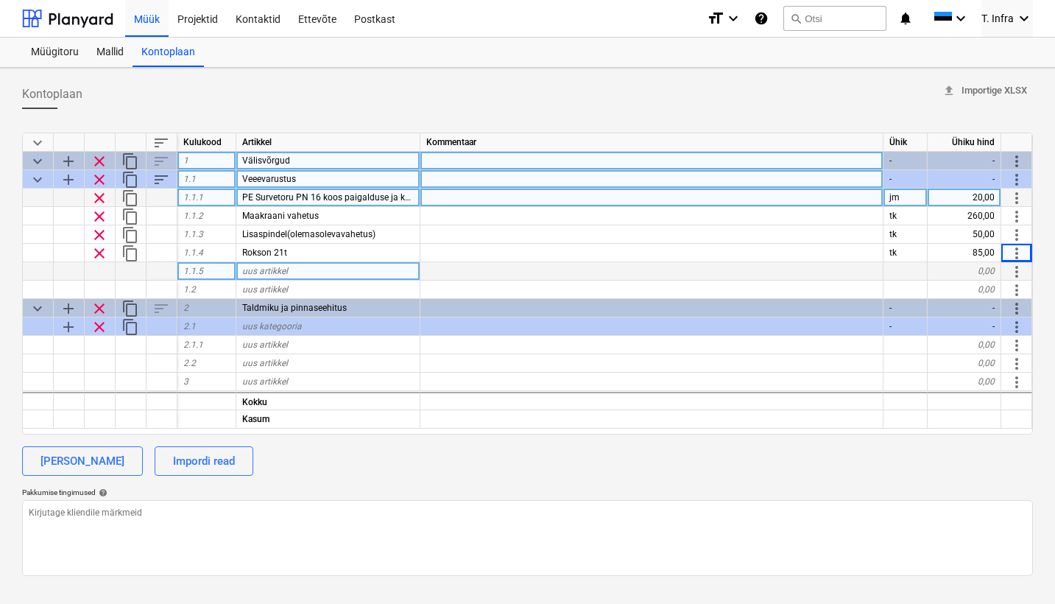
click at [289, 271] on div "uus artikkel" at bounding box center [328, 271] width 184 height 18
click at [39, 179] on span "keyboard_arrow_down" at bounding box center [38, 180] width 18 height 18
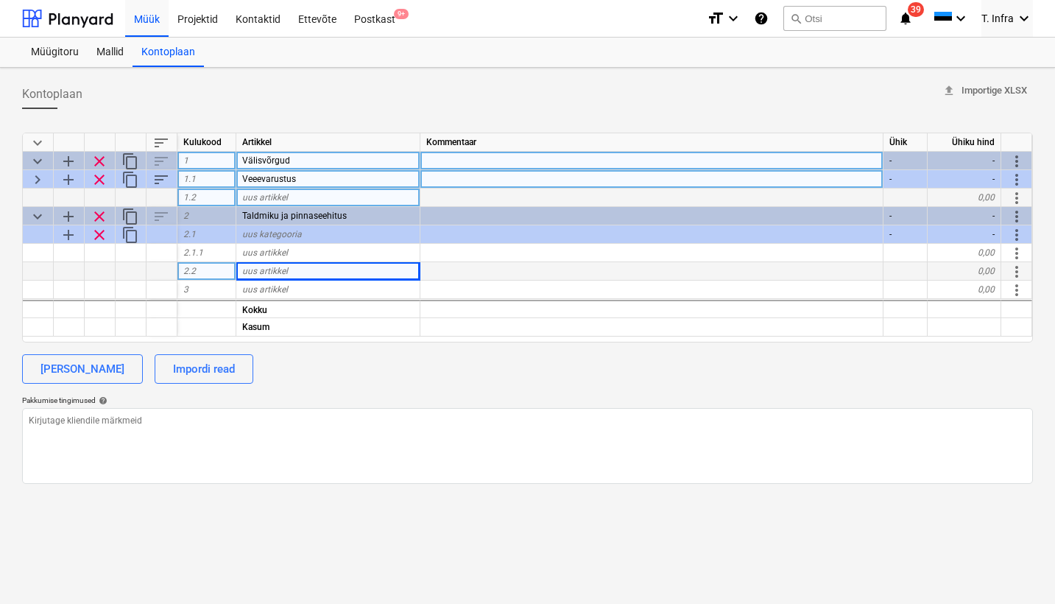
click at [76, 163] on span "add" at bounding box center [69, 161] width 18 height 18
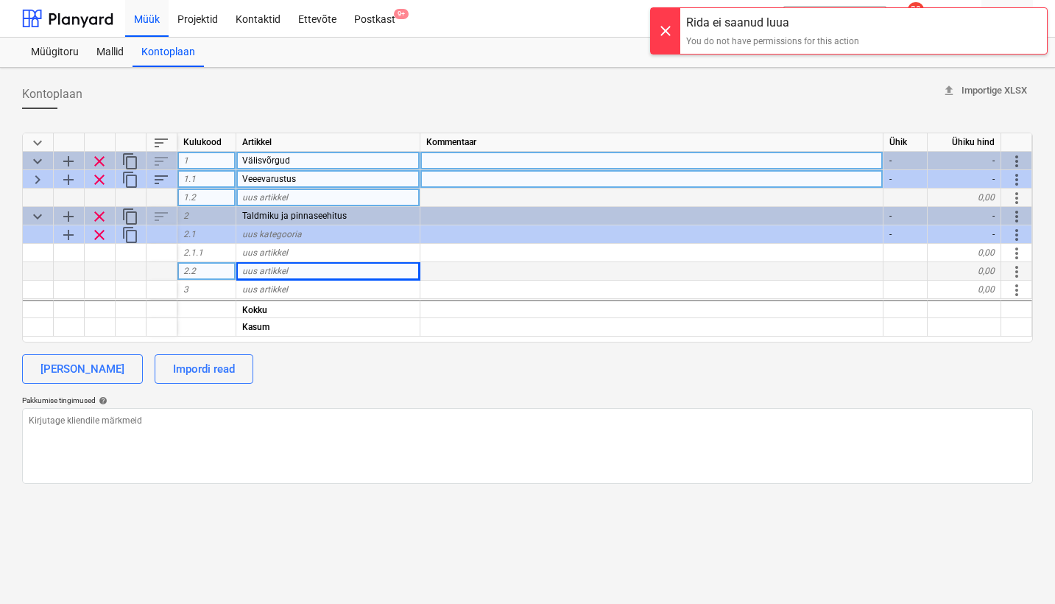
click at [628, 95] on div "Kontoplaan upload Importige XLSX" at bounding box center [527, 93] width 1011 height 29
click at [657, 32] on div at bounding box center [665, 31] width 29 height 46
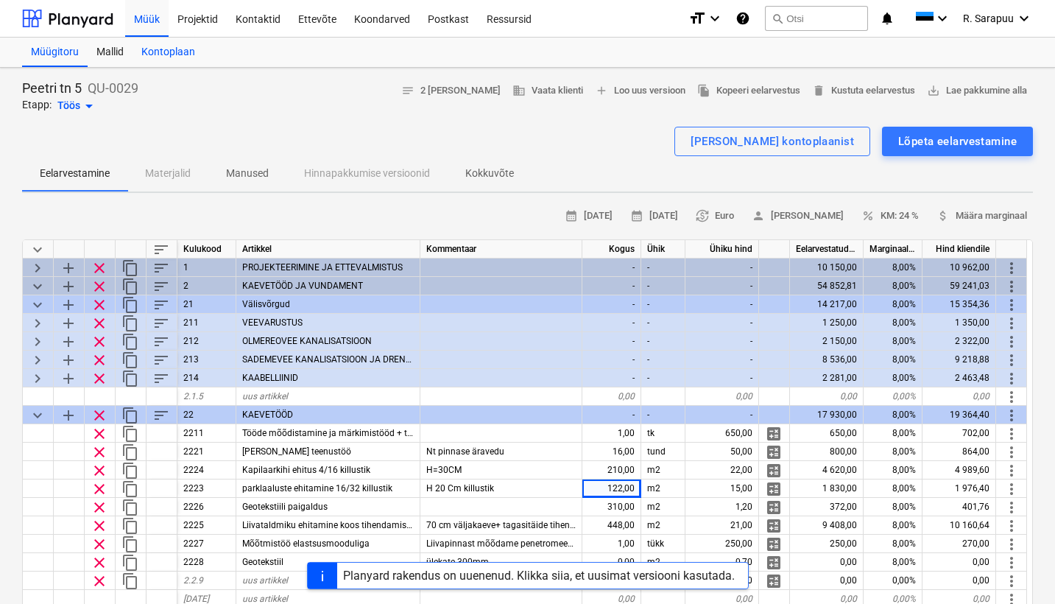
click at [180, 47] on div "Kontoplaan" at bounding box center [167, 52] width 71 height 29
